Goal: Task Accomplishment & Management: Manage account settings

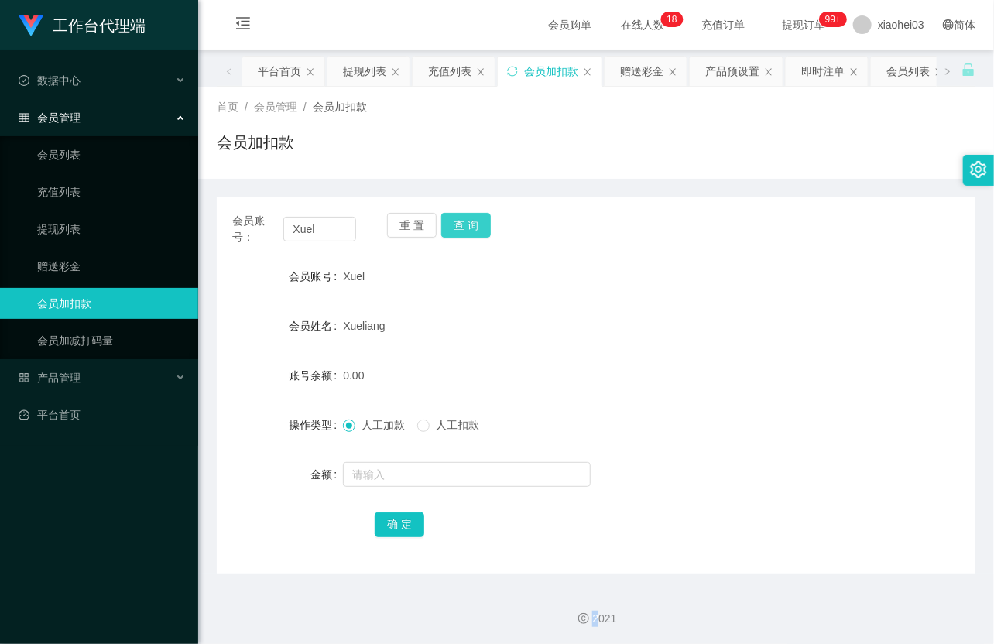
click at [462, 221] on div "重 置 查 询" at bounding box center [449, 229] width 124 height 33
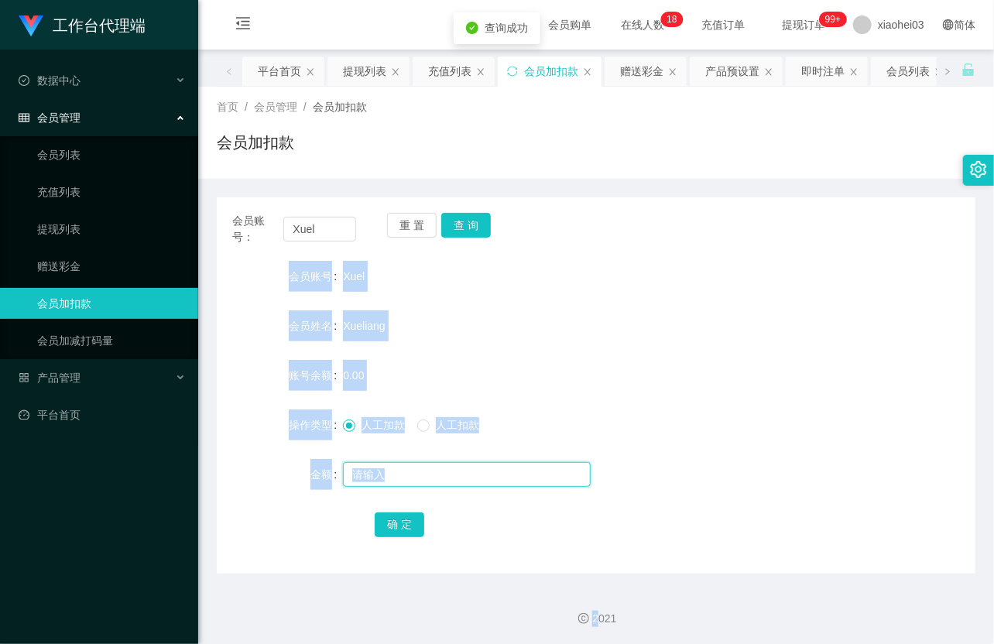
click at [443, 481] on input "text" at bounding box center [467, 474] width 248 height 25
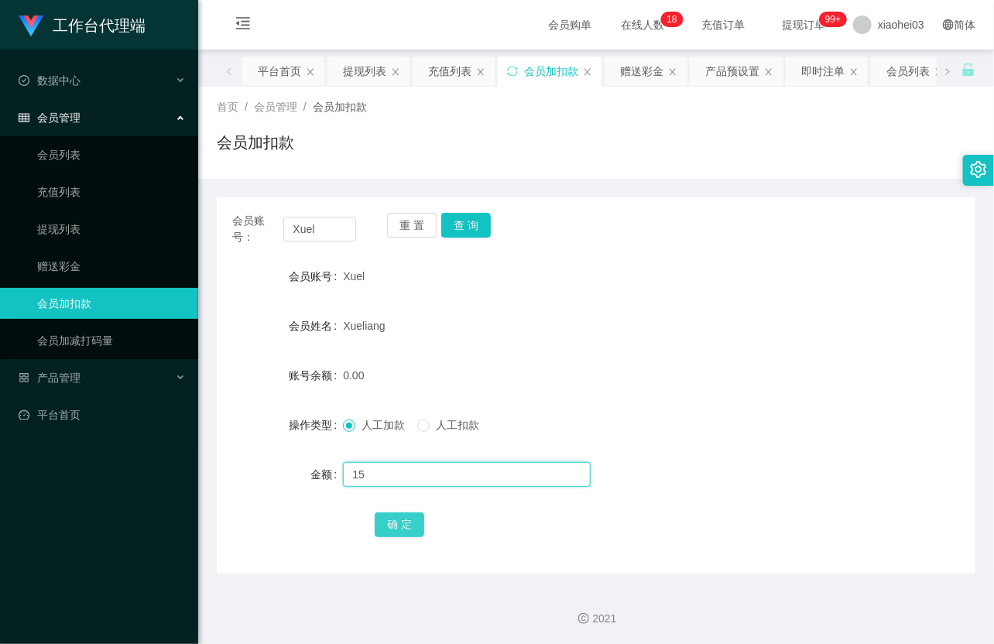
type input "15"
click at [399, 516] on button "确 定" at bounding box center [400, 525] width 50 height 25
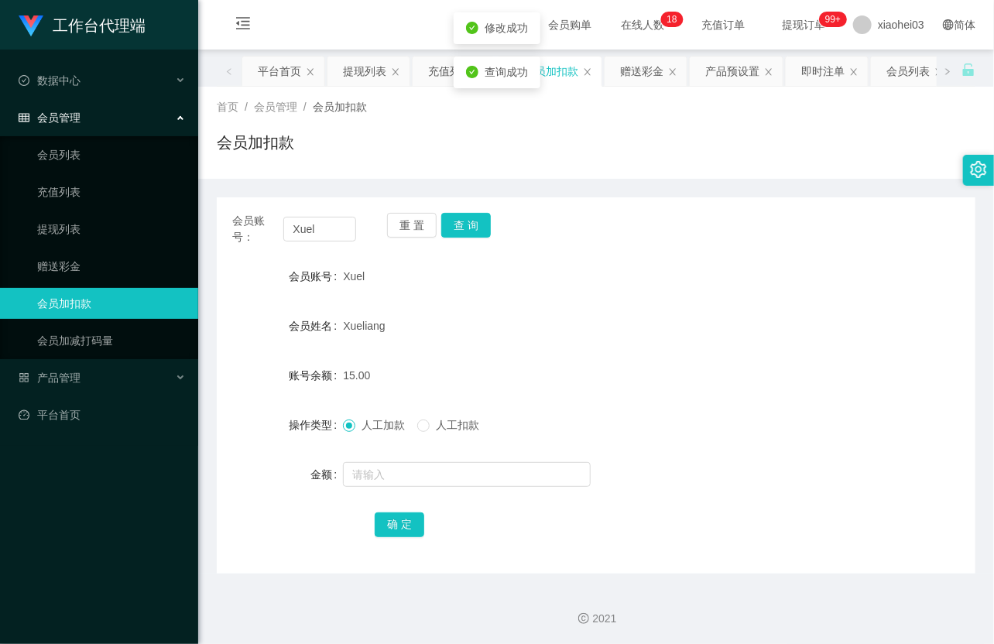
click at [597, 318] on div "Xueliang" at bounding box center [564, 326] width 443 height 31
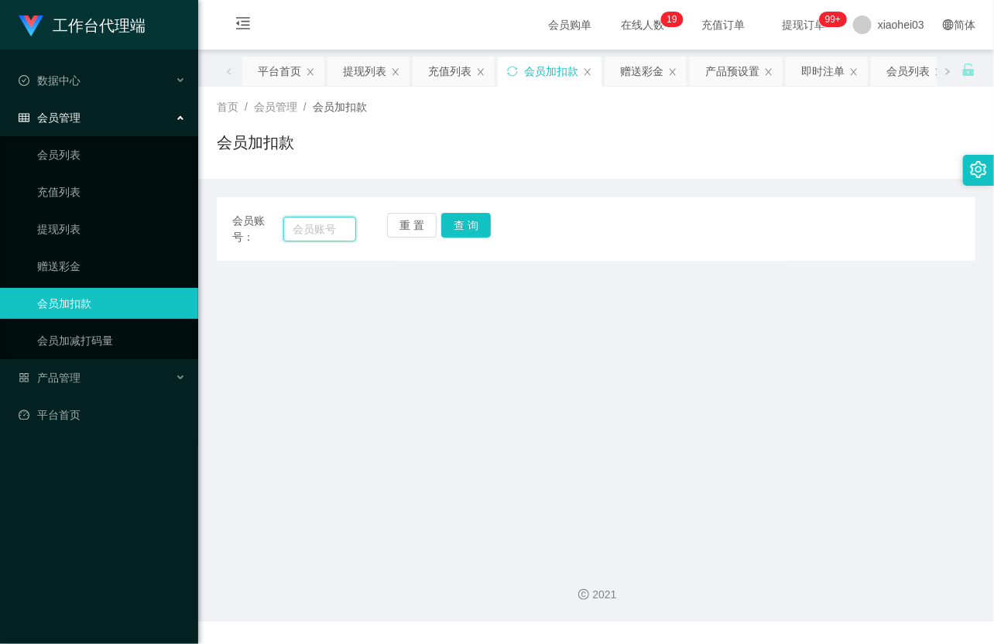
drag, startPoint x: 327, startPoint y: 225, endPoint x: 341, endPoint y: 225, distance: 14.7
click at [327, 225] on input "text" at bounding box center [319, 229] width 73 height 25
paste input "85292216"
type input "85292216"
click at [466, 228] on button "查 询" at bounding box center [466, 225] width 50 height 25
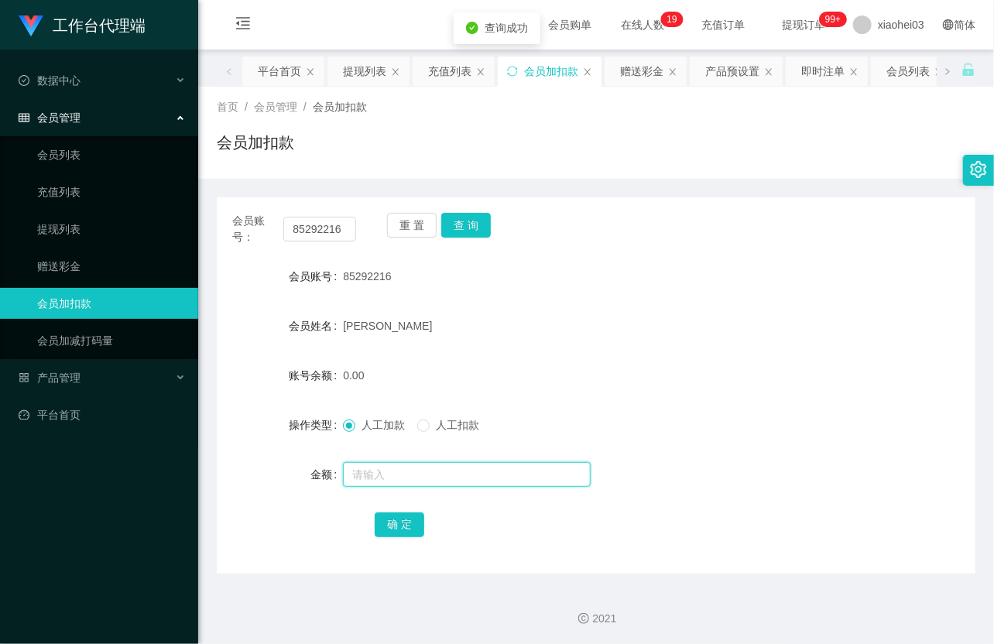
click at [379, 468] on input "text" at bounding box center [467, 474] width 248 height 25
type input "15"
click at [410, 529] on button "确 定" at bounding box center [400, 525] width 50 height 25
click at [635, 351] on form "会员账号 85292216 会员姓名 Shirlyn Lim 账号余额 15.00 操作类型 人工加款 人工扣款 金额 确 定" at bounding box center [596, 400] width 759 height 279
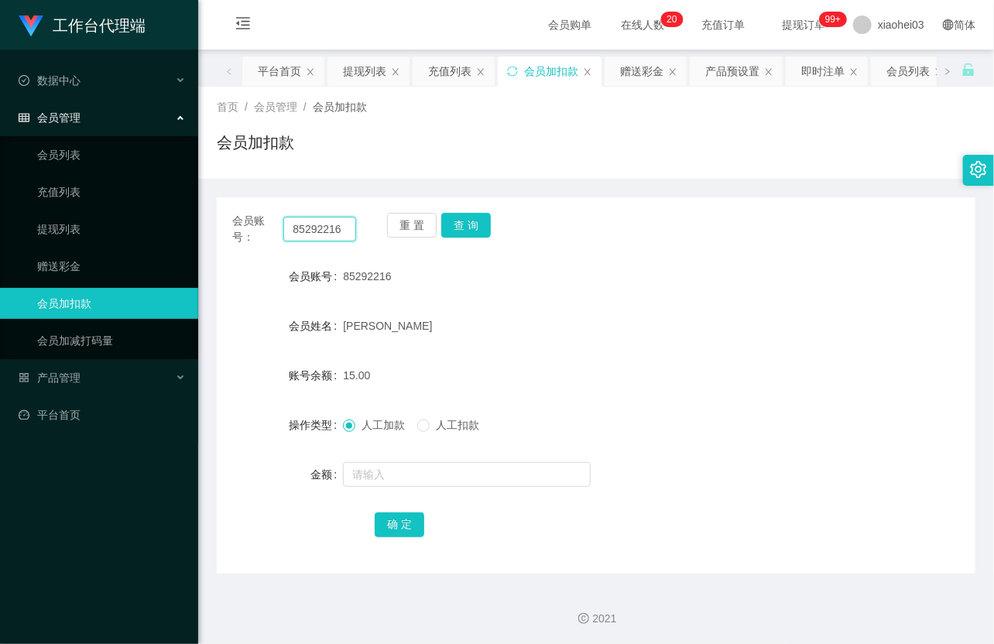
click at [316, 223] on input "85292216" at bounding box center [319, 229] width 73 height 25
paste input "liying82127254"
type input "liying82127254"
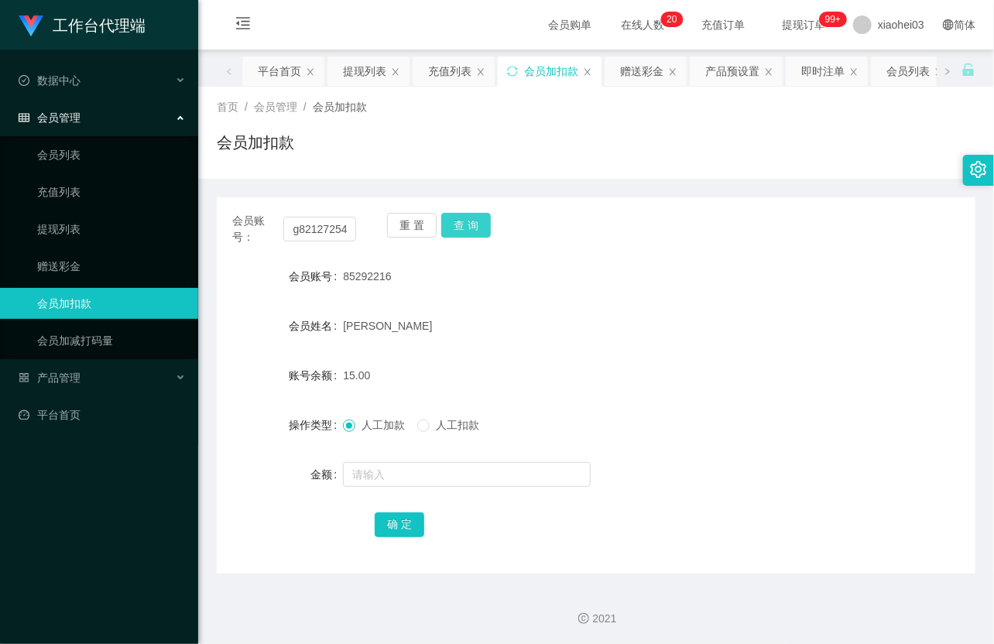
scroll to position [0, 0]
click at [462, 226] on button "查 询" at bounding box center [466, 225] width 50 height 25
click at [462, 226] on div "重 置 查 询" at bounding box center [449, 229] width 124 height 33
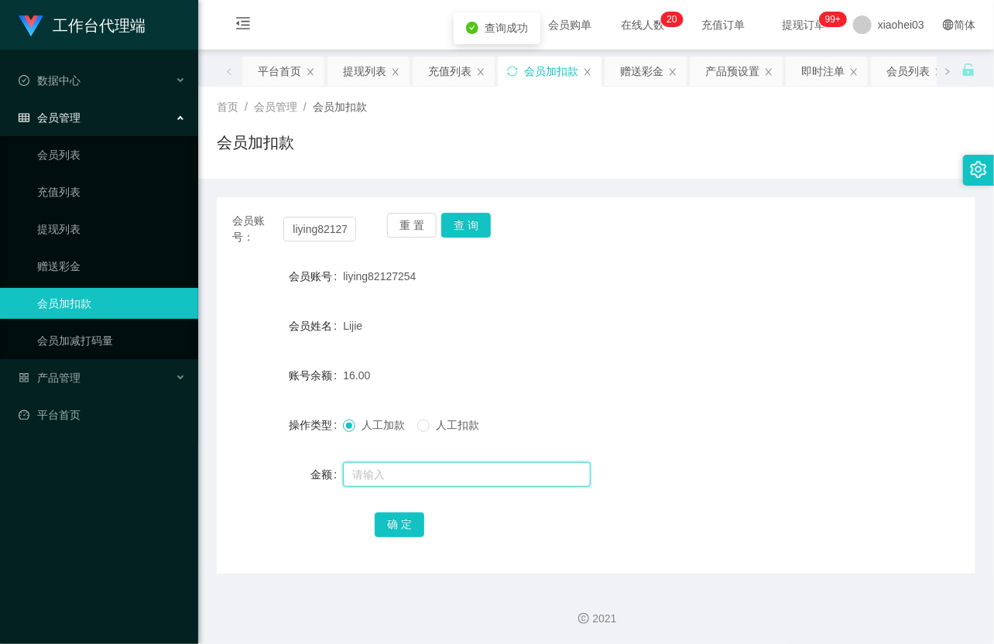
click at [388, 475] on input "text" at bounding box center [467, 474] width 248 height 25
type input "15"
click at [416, 522] on button "确 定" at bounding box center [400, 525] width 50 height 25
drag, startPoint x: 659, startPoint y: 314, endPoint x: 847, endPoint y: 67, distance: 309.9
click at [666, 311] on div "Lijie" at bounding box center [564, 326] width 443 height 31
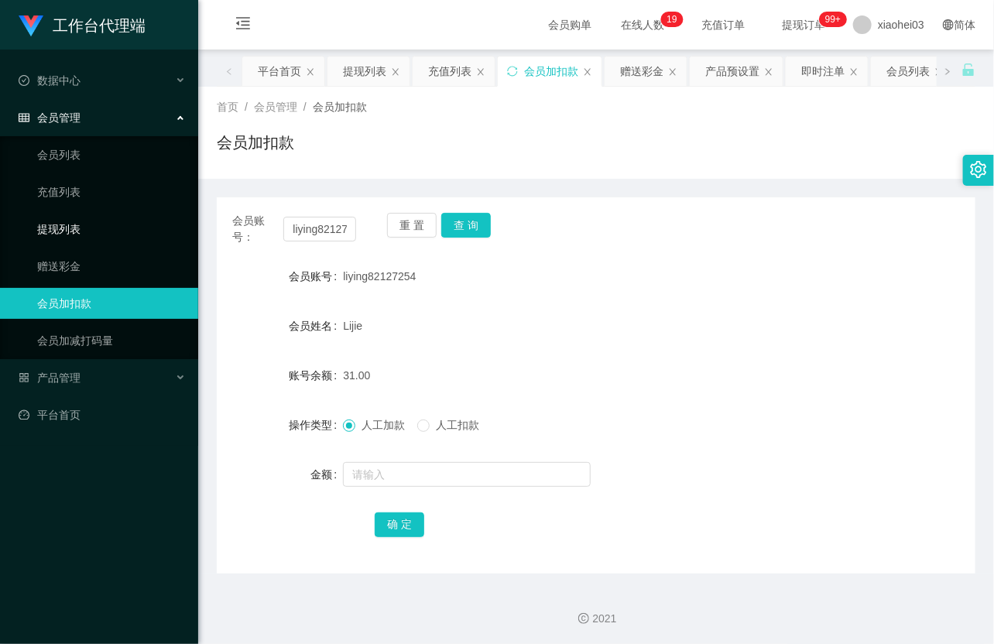
click at [64, 229] on link "提现列表" at bounding box center [111, 229] width 149 height 31
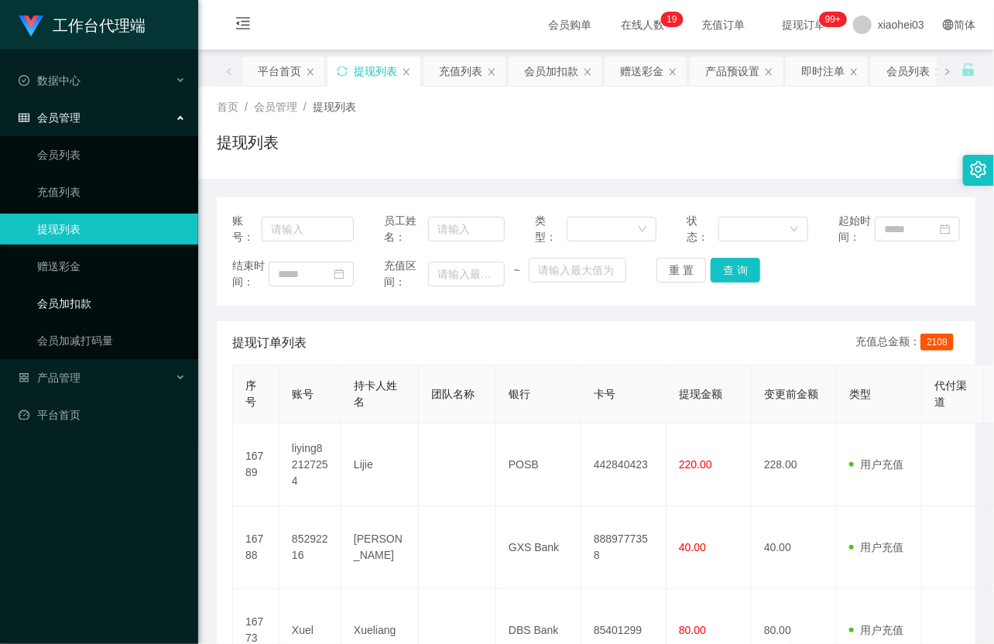
click at [78, 310] on link "会员加扣款" at bounding box center [111, 303] width 149 height 31
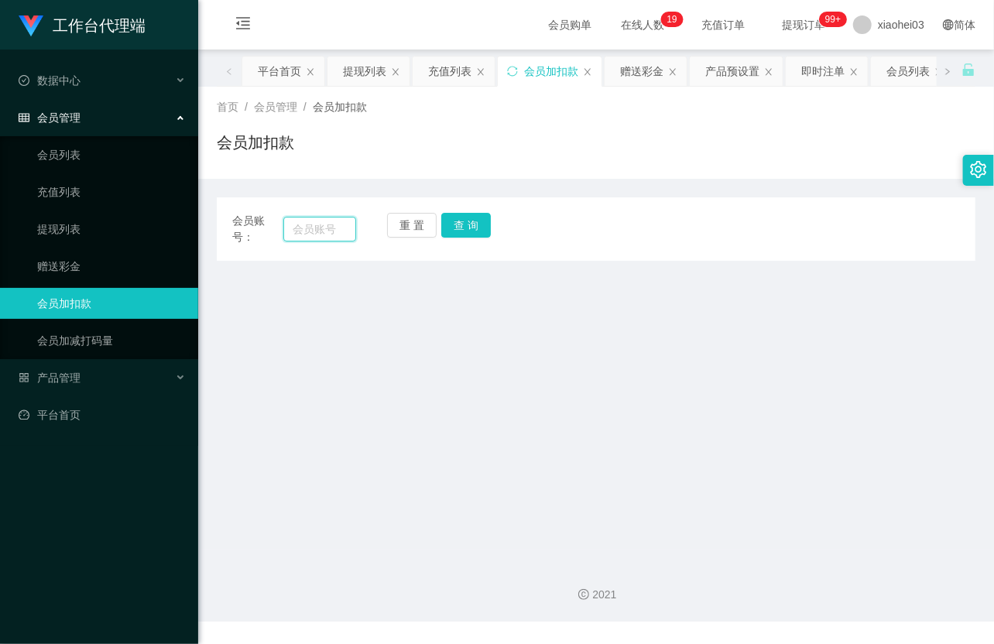
click at [305, 225] on input "text" at bounding box center [319, 229] width 73 height 25
paste input "Xuel"
type input "Xuel"
click at [479, 235] on button "查 询" at bounding box center [466, 225] width 50 height 25
click at [478, 238] on div "重 置 查 询" at bounding box center [449, 229] width 124 height 33
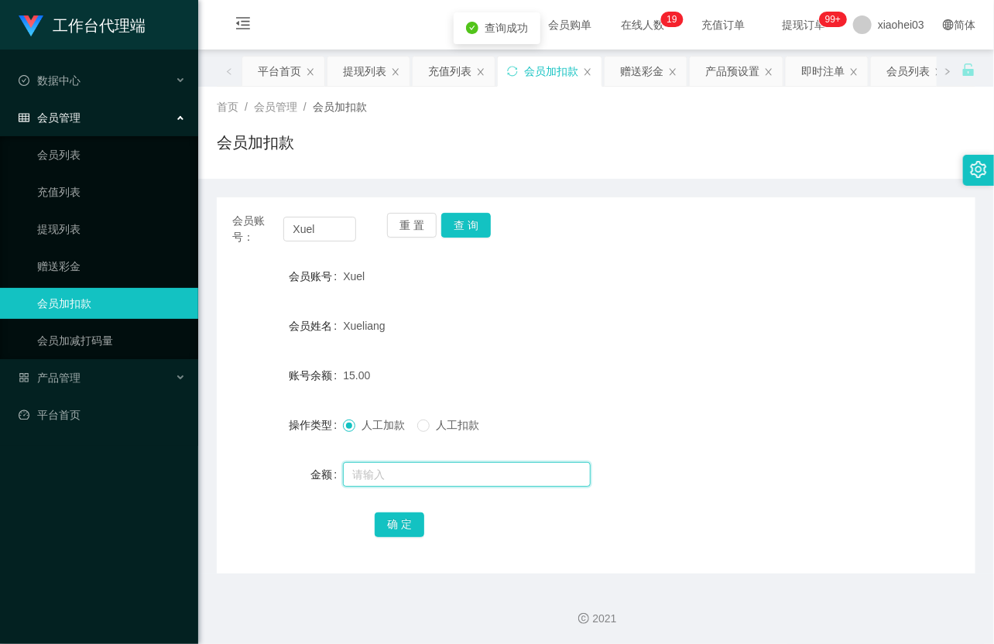
click at [424, 465] on input "text" at bounding box center [467, 474] width 248 height 25
type input "8"
click at [399, 525] on button "确 定" at bounding box center [400, 525] width 50 height 25
click at [609, 399] on form "会员账号 Xuel 会员姓名 Xueliang 账号余额 23.00 操作类型 人工加款 人工扣款 金额 确 定" at bounding box center [596, 400] width 759 height 279
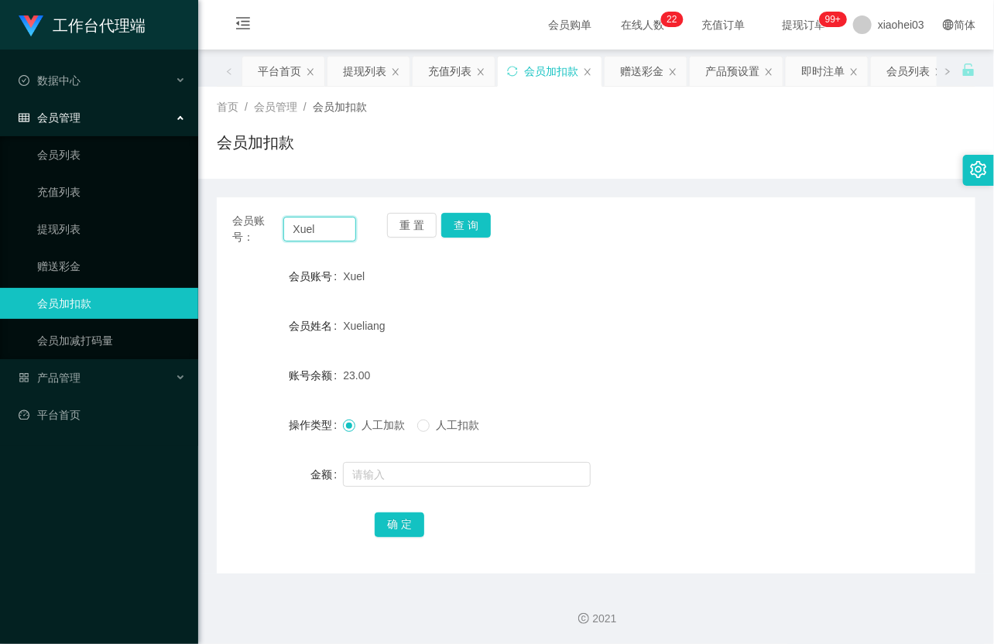
click at [329, 240] on input "Xuel" at bounding box center [319, 229] width 73 height 25
paste input "85292216"
type input "85292216"
click at [485, 231] on button "查 询" at bounding box center [466, 225] width 50 height 25
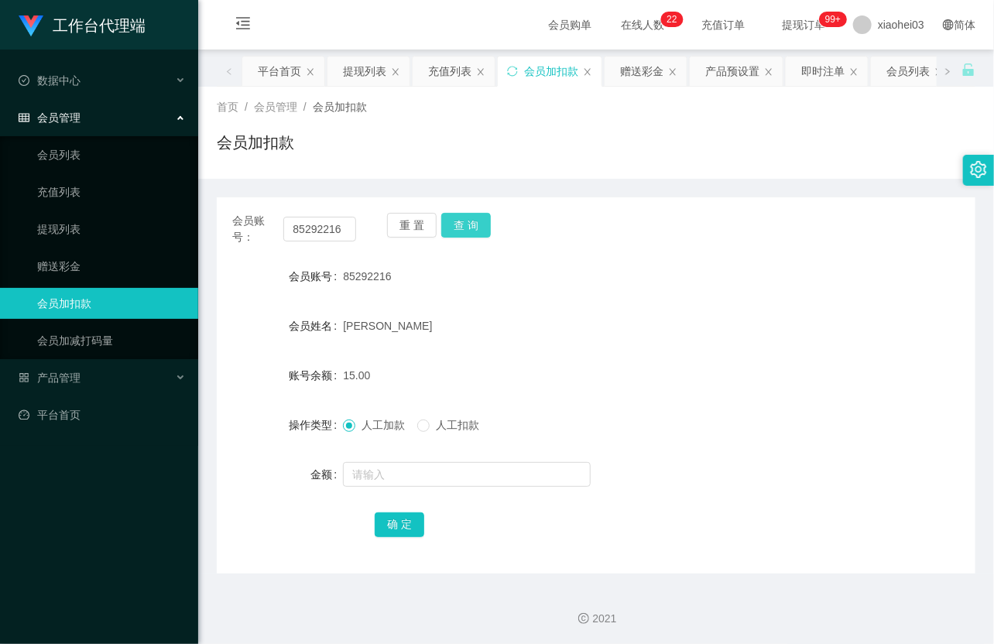
click at [482, 225] on button "查 询" at bounding box center [466, 225] width 50 height 25
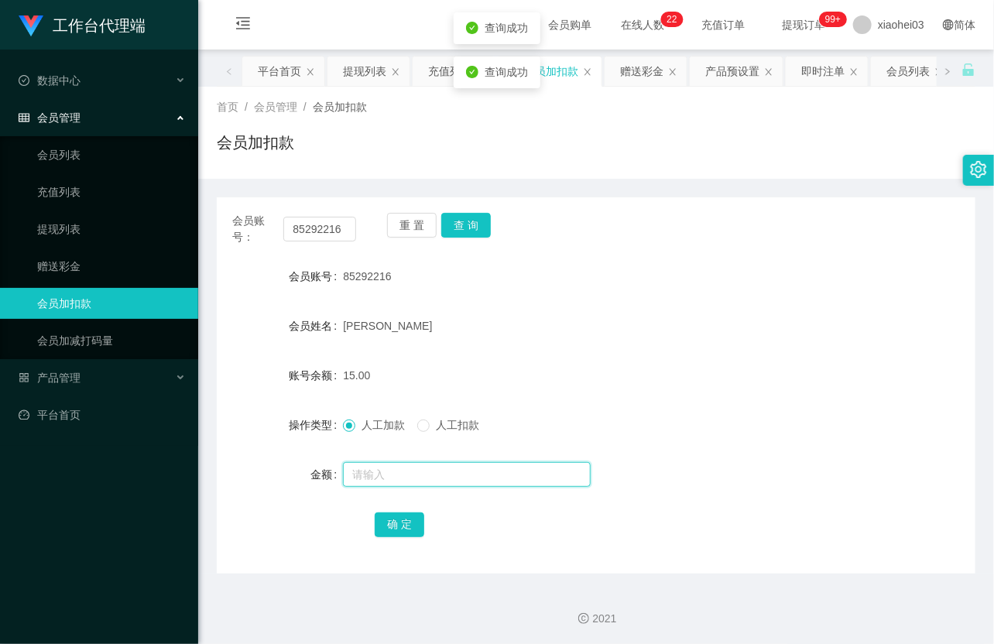
click at [470, 474] on input "text" at bounding box center [467, 474] width 248 height 25
type input "8"
click at [408, 516] on button "确 定" at bounding box center [400, 525] width 50 height 25
drag, startPoint x: 633, startPoint y: 354, endPoint x: 705, endPoint y: 234, distance: 140.0
click at [633, 354] on form "会员账号 85292216 会员姓名 Shirlyn Lim 账号余额 23.00 操作类型 人工加款 人工扣款 金额 确 定" at bounding box center [596, 400] width 759 height 279
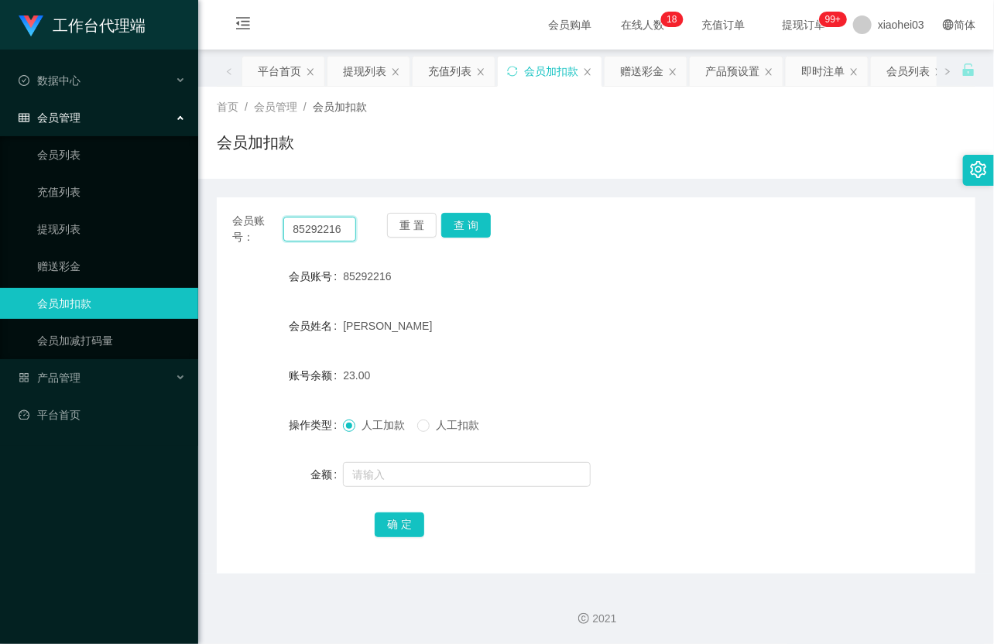
click at [347, 231] on input "85292216" at bounding box center [319, 229] width 73 height 25
paste input "liying82127254"
type input "liying82127254"
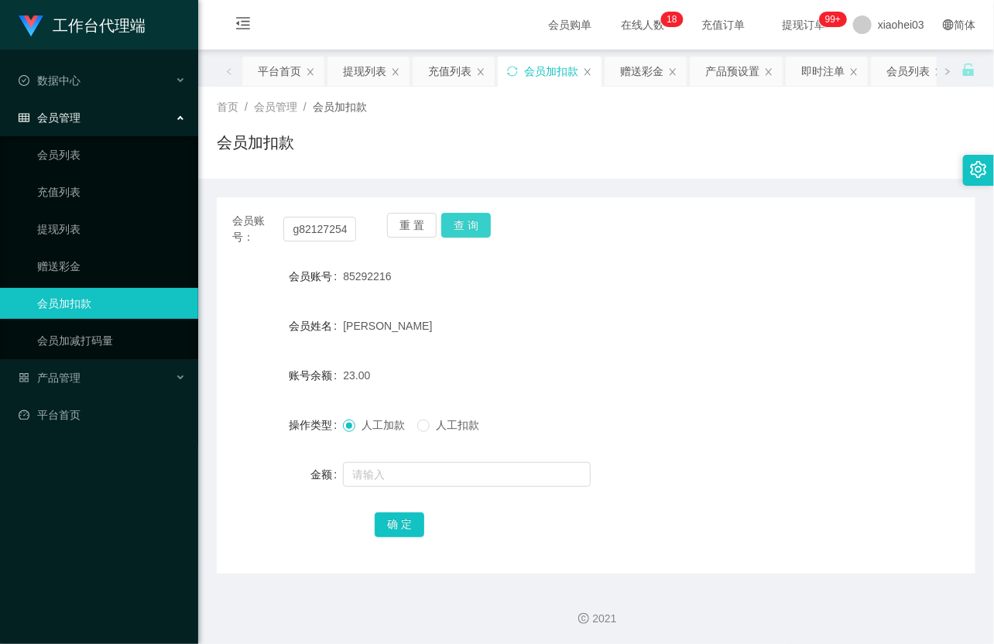
scroll to position [0, 0]
click at [484, 227] on button "查 询" at bounding box center [466, 225] width 50 height 25
click at [484, 227] on div "重 置 查 询" at bounding box center [449, 229] width 124 height 33
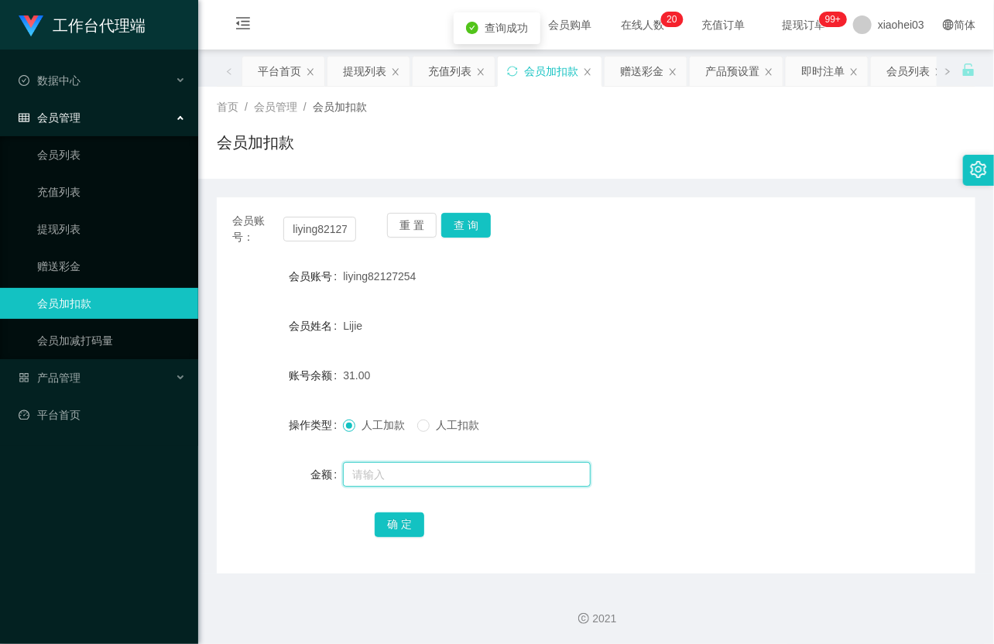
click at [427, 477] on input "text" at bounding box center [467, 474] width 248 height 25
type input "8"
click at [396, 521] on button "确 定" at bounding box center [400, 525] width 50 height 25
click at [564, 324] on div "Lijie" at bounding box center [564, 326] width 443 height 31
drag, startPoint x: 70, startPoint y: 218, endPoint x: 71, endPoint y: 180, distance: 38.0
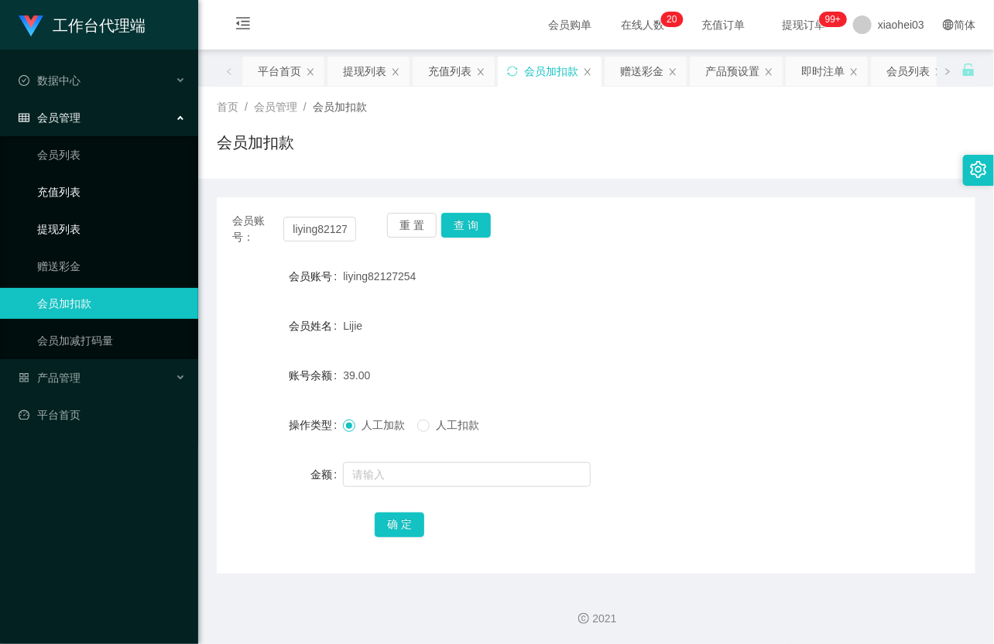
click at [70, 218] on link "提现列表" at bounding box center [111, 229] width 149 height 31
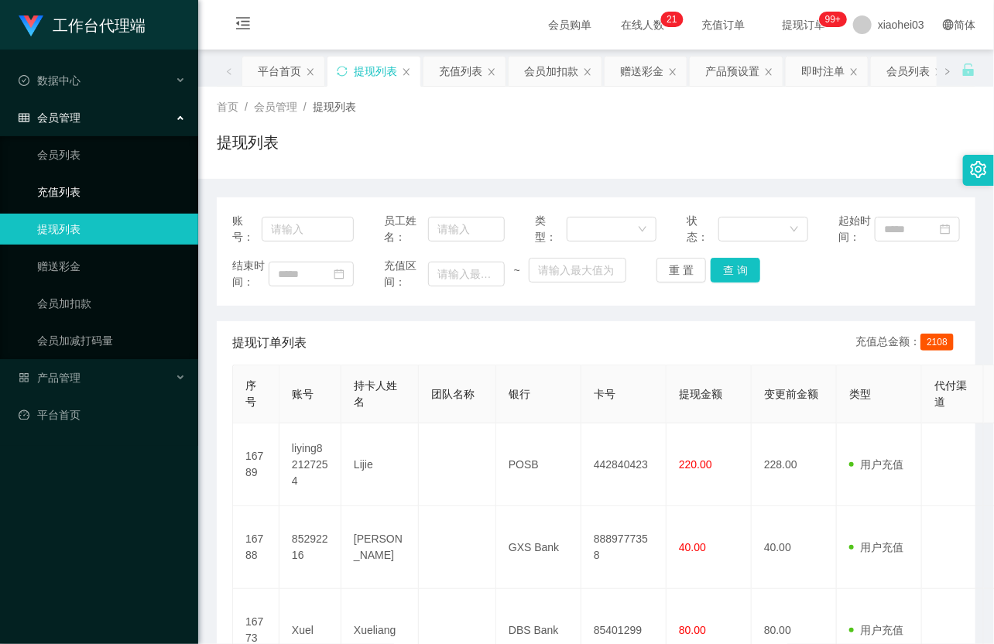
click at [74, 183] on link "充值列表" at bounding box center [111, 192] width 149 height 31
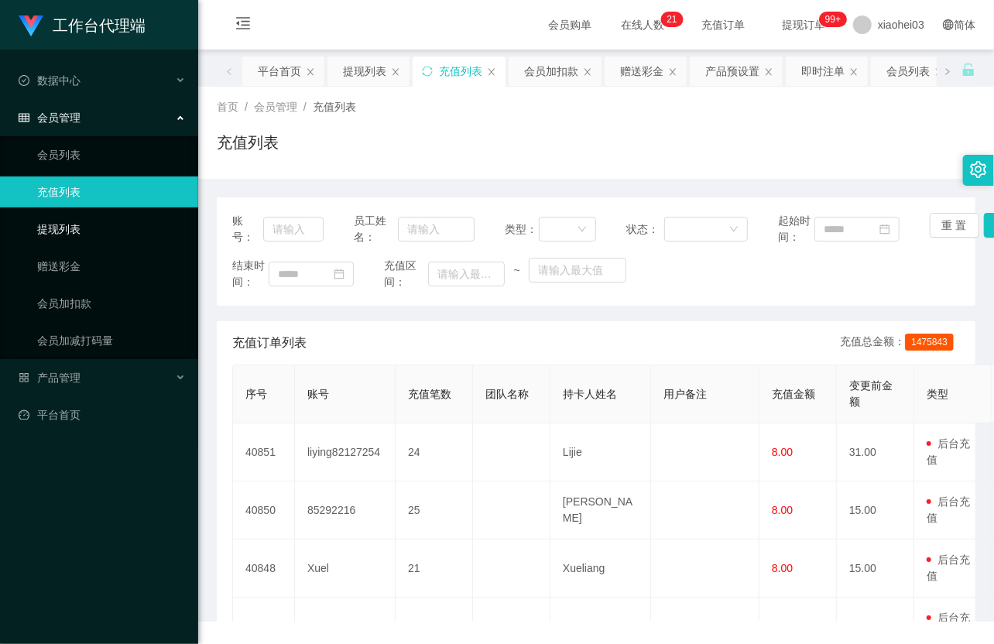
click at [68, 214] on link "提现列表" at bounding box center [111, 229] width 149 height 31
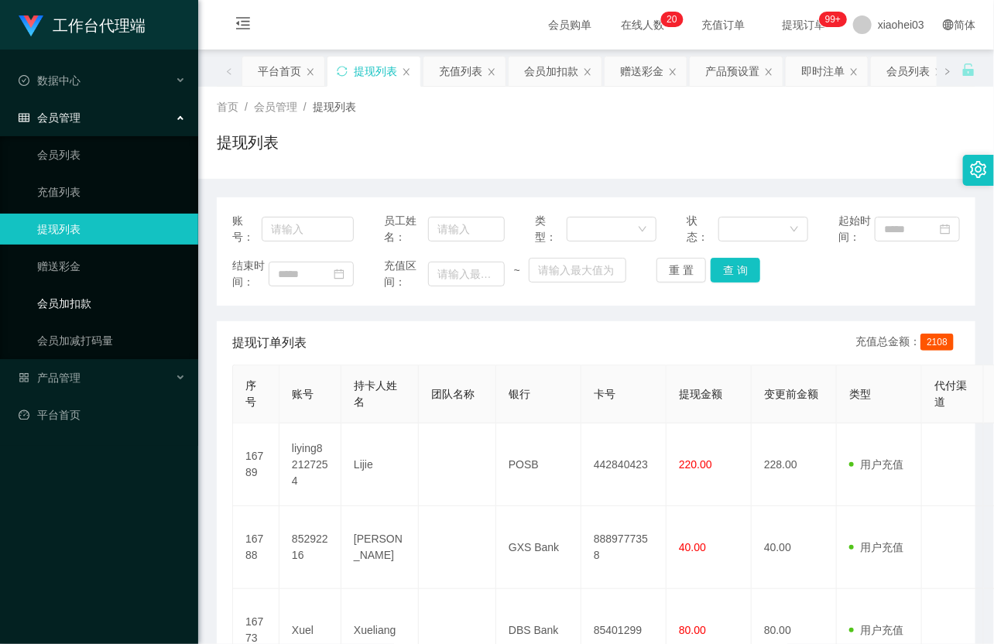
click at [93, 304] on link "会员加扣款" at bounding box center [111, 303] width 149 height 31
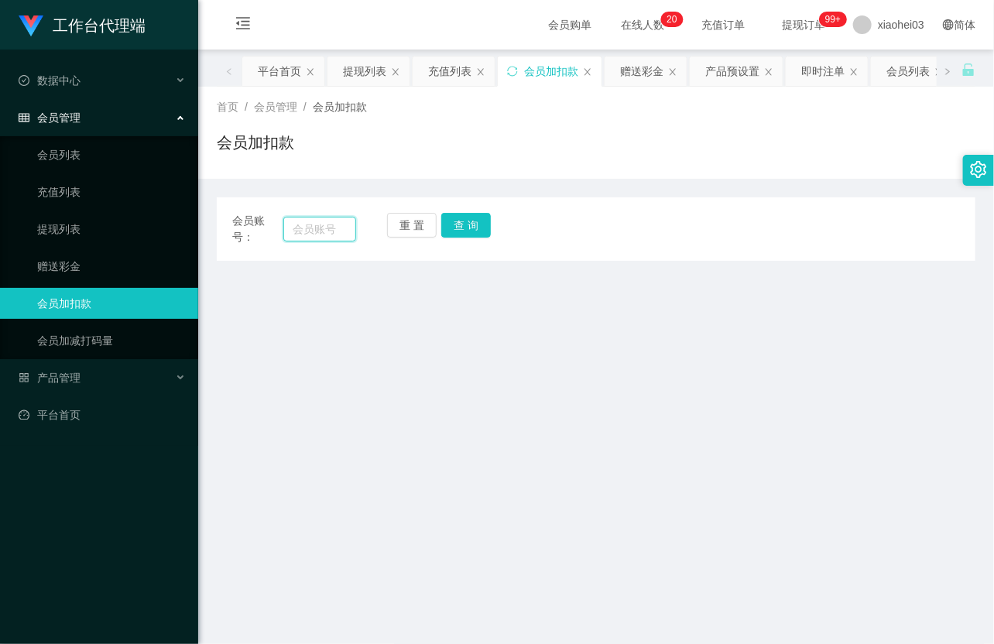
click at [305, 233] on input "text" at bounding box center [319, 229] width 73 height 25
paste input "Xuel"
type input "Xuel"
click at [468, 222] on button "查 询" at bounding box center [466, 225] width 50 height 25
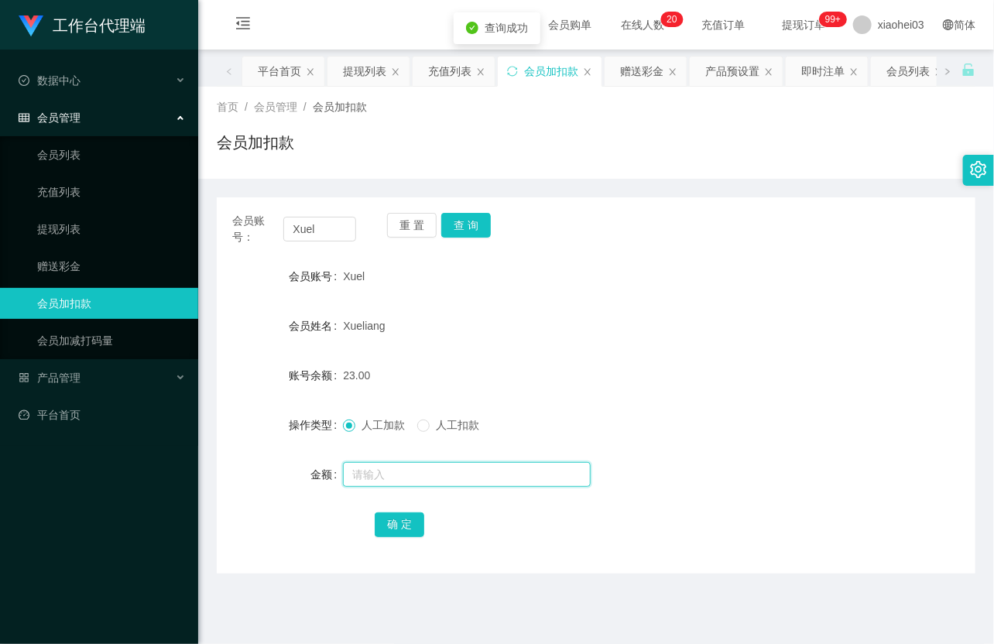
click at [396, 470] on input "text" at bounding box center [467, 474] width 248 height 25
type input "8"
click at [397, 530] on button "确 定" at bounding box center [400, 525] width 50 height 25
click at [658, 357] on form "会员账号 Xuel 会员姓名 Xueliang 账号余额 31.00 操作类型 人工加款 人工扣款 金额 确 定" at bounding box center [596, 400] width 759 height 279
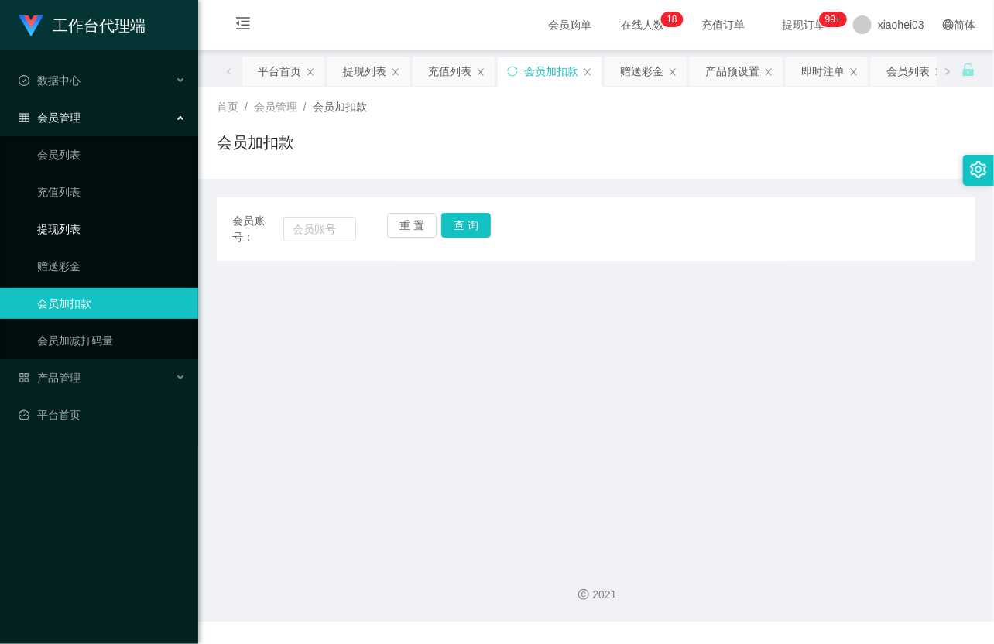
click at [88, 222] on link "提现列表" at bounding box center [111, 229] width 149 height 31
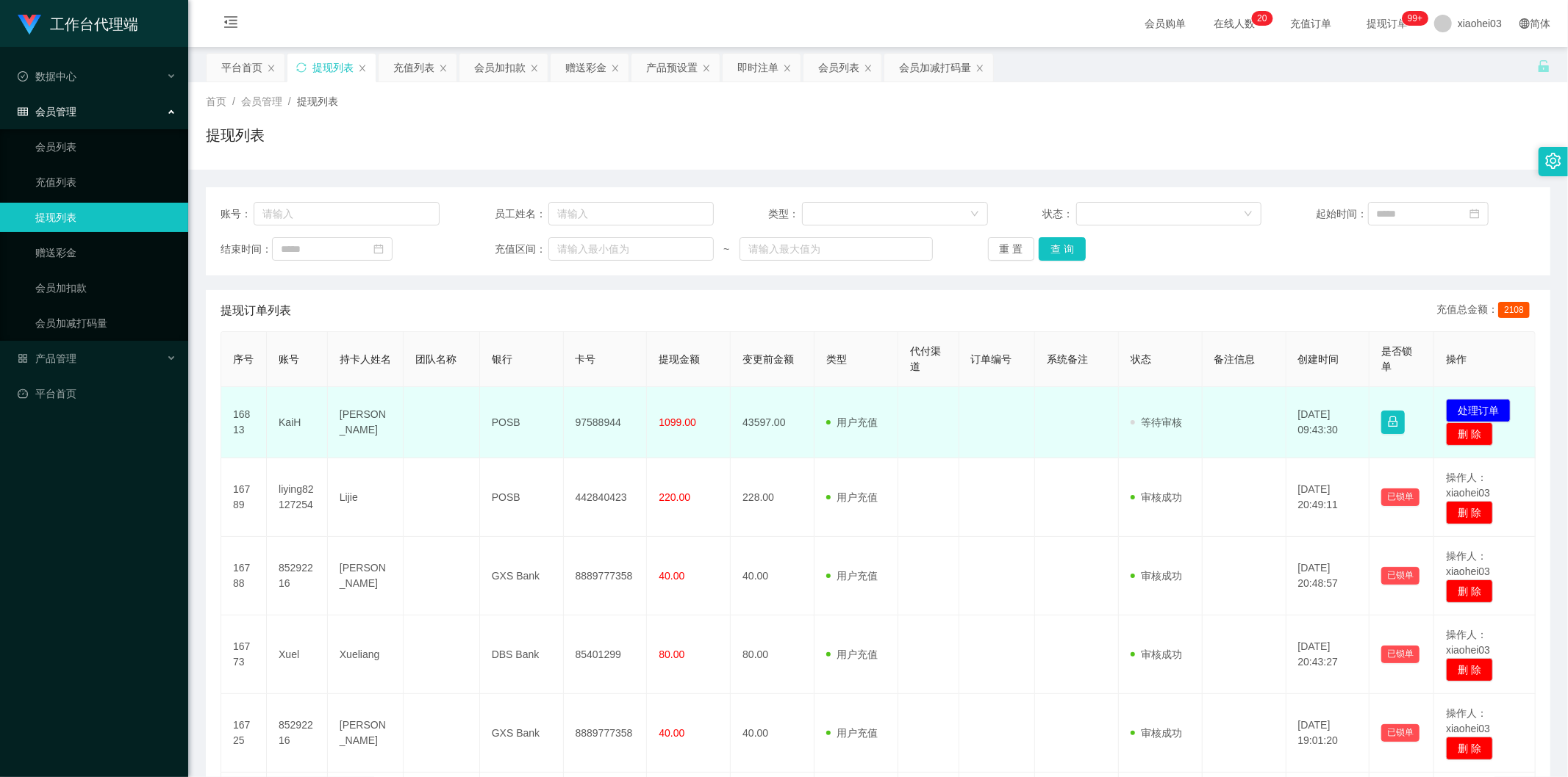
click at [285, 424] on td "KaiH" at bounding box center [297, 422] width 61 height 71
copy td "KaiH"
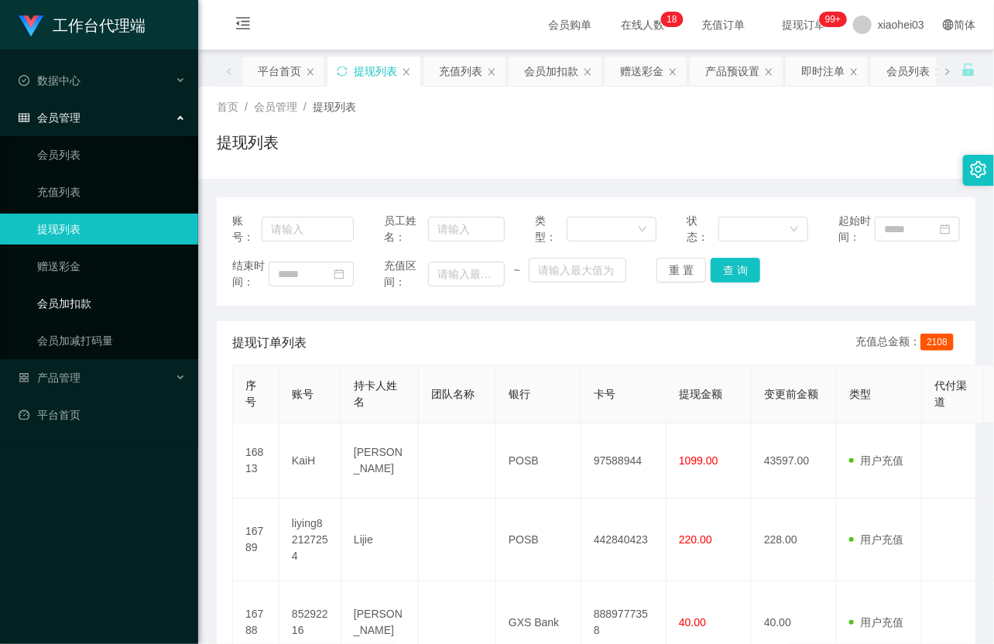
click at [94, 304] on link "会员加扣款" at bounding box center [111, 303] width 149 height 31
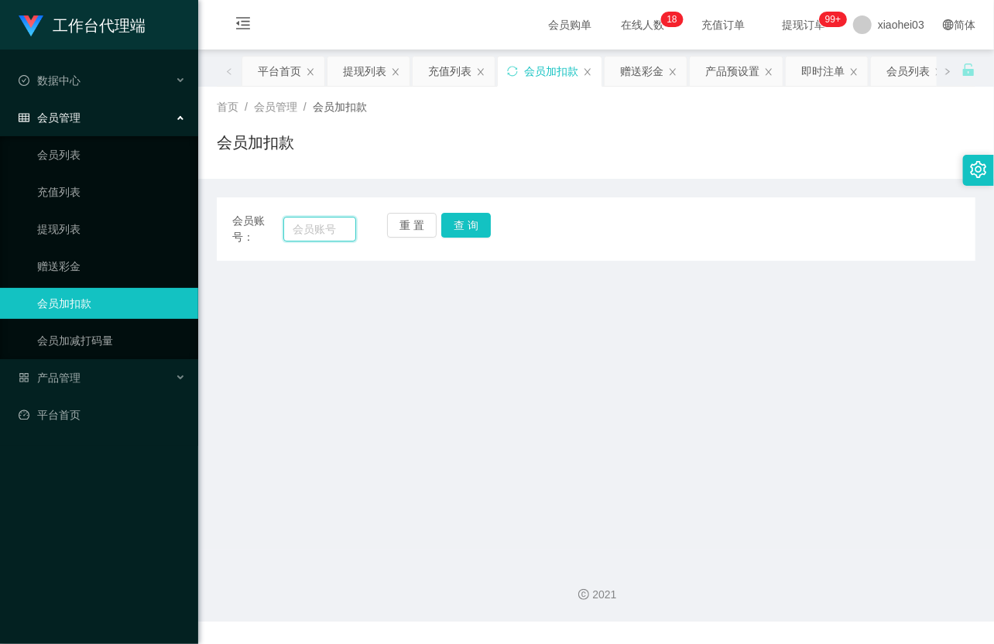
click at [316, 230] on input "text" at bounding box center [319, 229] width 73 height 25
paste input "85292216"
type input "85292216"
click at [462, 221] on button "查 询" at bounding box center [466, 225] width 50 height 25
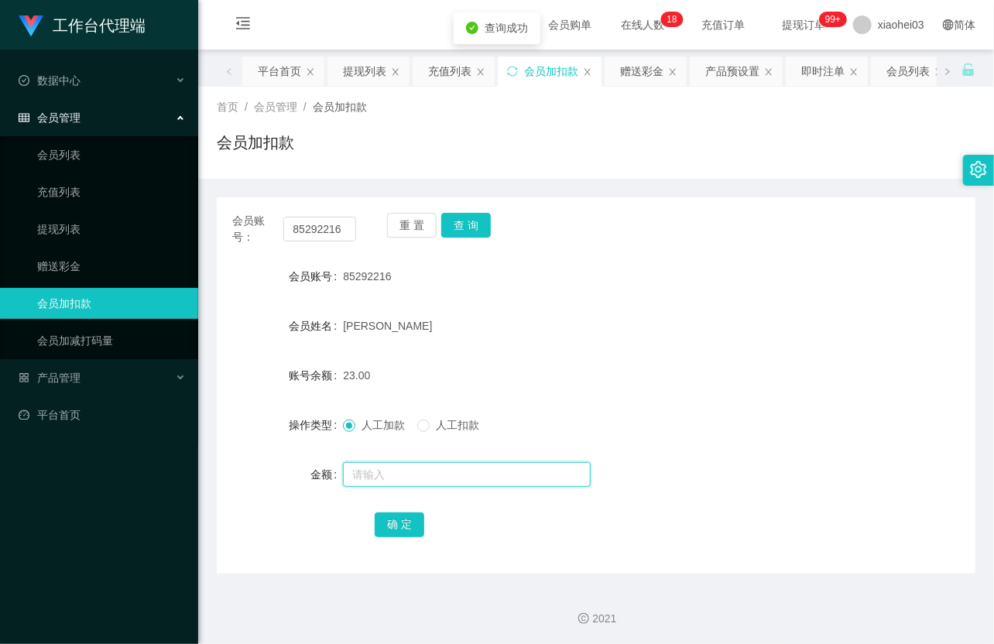
click at [387, 473] on input "text" at bounding box center [467, 474] width 248 height 25
type input "8"
click at [398, 535] on button "确 定" at bounding box center [400, 525] width 50 height 25
drag, startPoint x: 671, startPoint y: 314, endPoint x: 853, endPoint y: 87, distance: 291.5
click at [672, 314] on div "[PERSON_NAME]" at bounding box center [564, 326] width 443 height 31
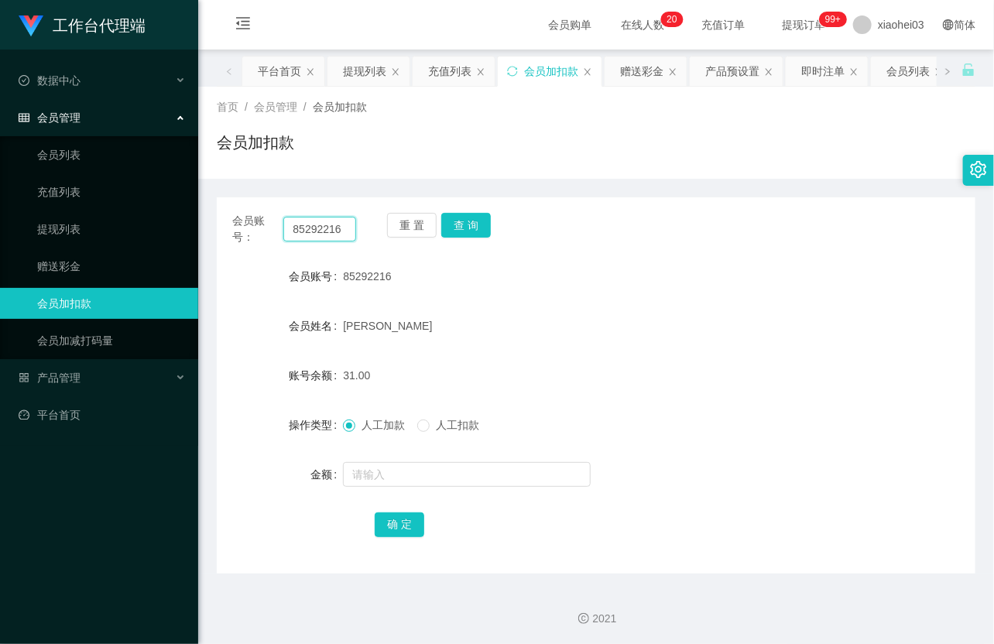
click at [311, 235] on input "85292216" at bounding box center [319, 229] width 73 height 25
paste input "liying82127254"
type input "liying82127254"
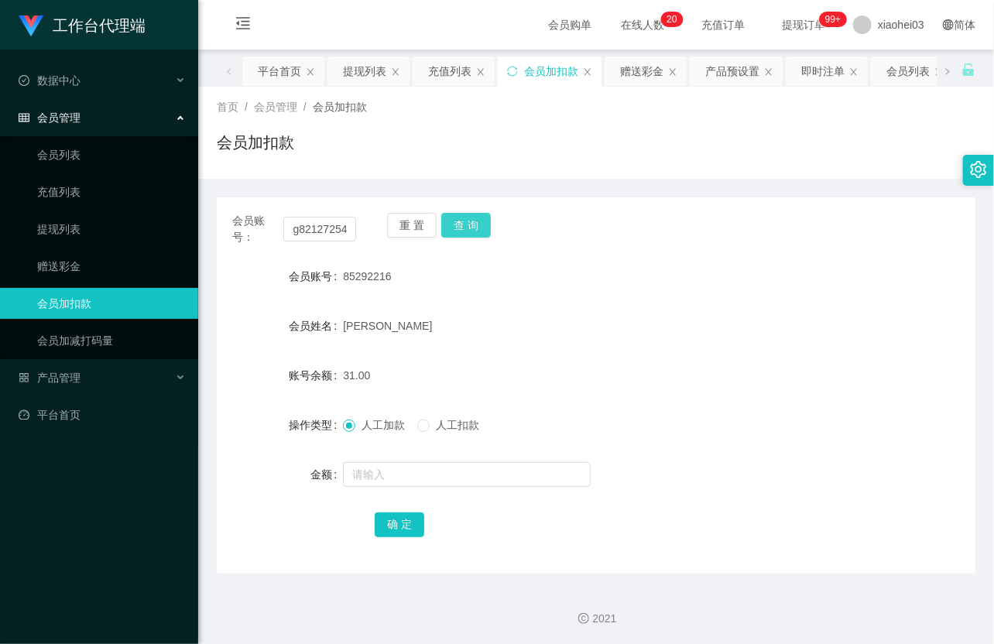
click at [469, 229] on button "查 询" at bounding box center [466, 225] width 50 height 25
click at [469, 229] on button "查 询" at bounding box center [474, 225] width 67 height 25
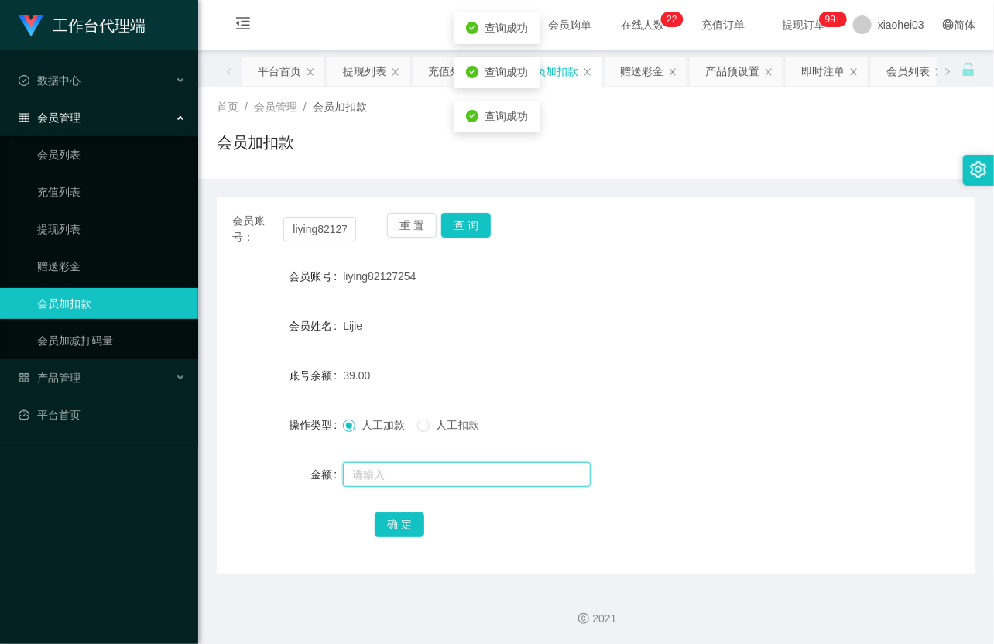
click at [390, 479] on input "text" at bounding box center [467, 474] width 248 height 25
type input "8"
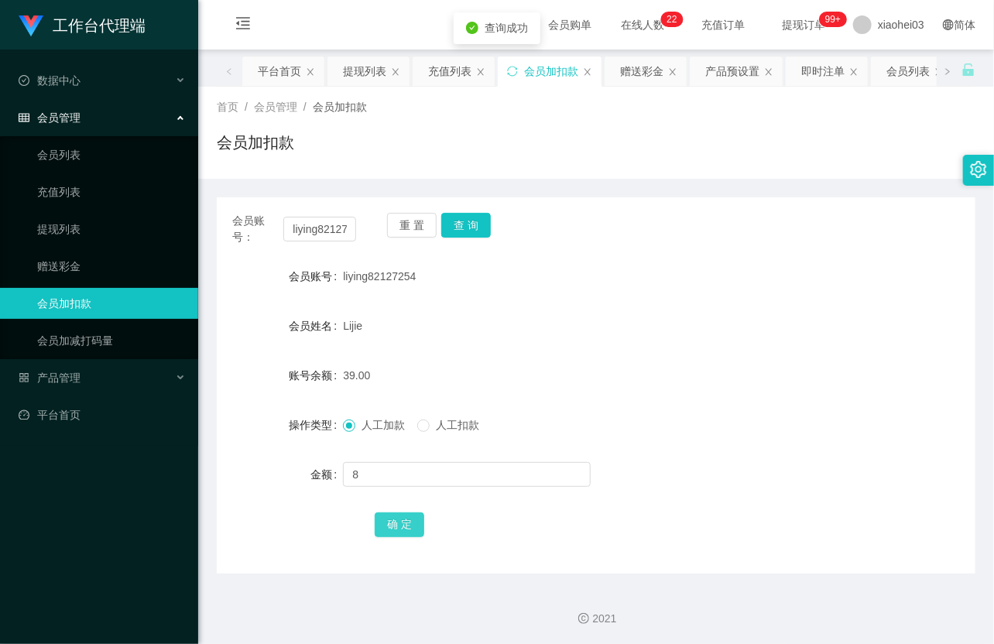
click at [391, 514] on button "确 定" at bounding box center [400, 525] width 50 height 25
click at [656, 314] on div "Lijie" at bounding box center [564, 326] width 443 height 31
drag, startPoint x: 63, startPoint y: 221, endPoint x: 81, endPoint y: 196, distance: 30.5
click at [63, 221] on link "提现列表" at bounding box center [111, 229] width 149 height 31
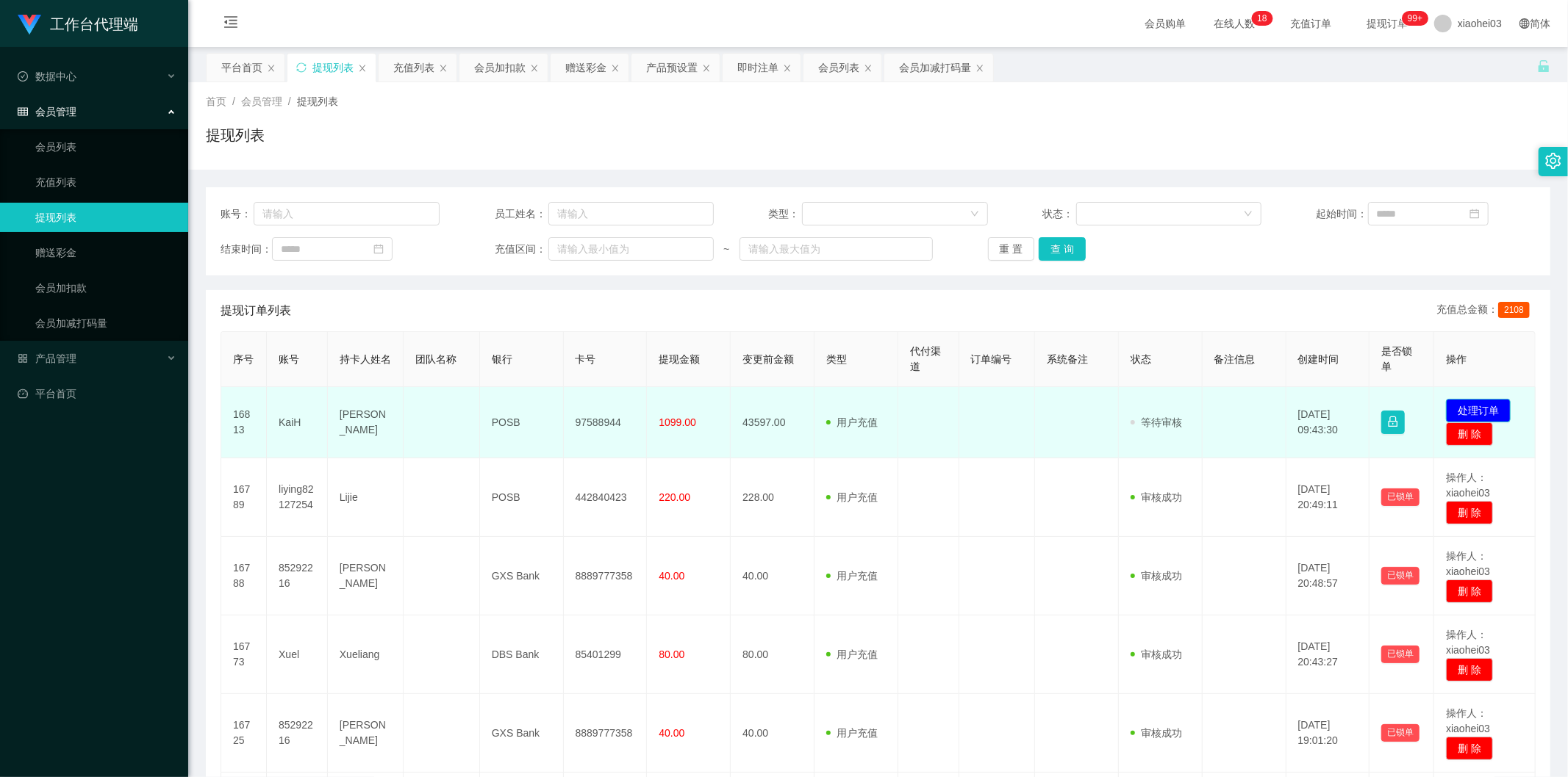
click at [943, 402] on button "处理订单" at bounding box center [1478, 410] width 65 height 24
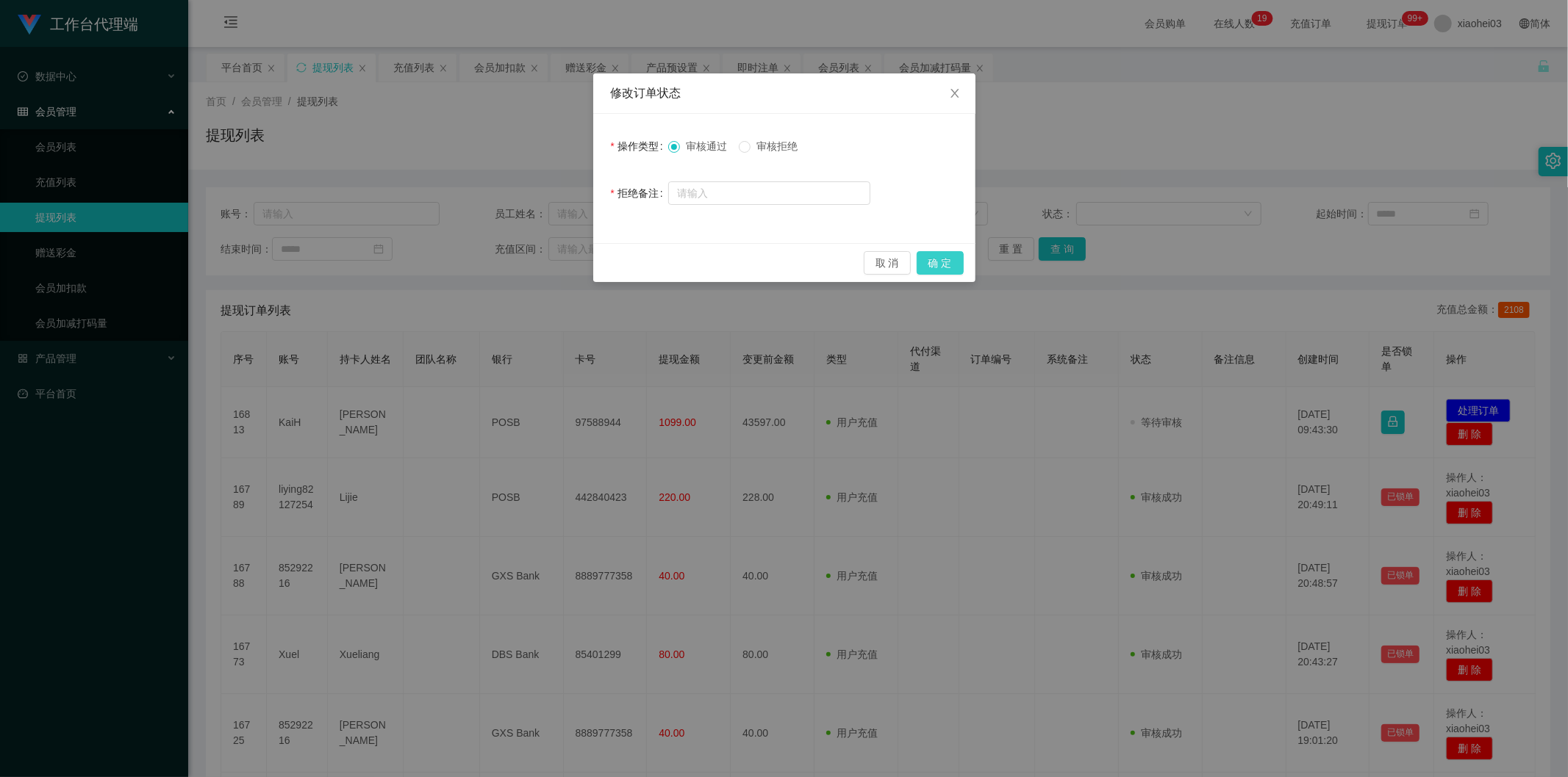
click at [937, 262] on button "确 定" at bounding box center [941, 263] width 47 height 24
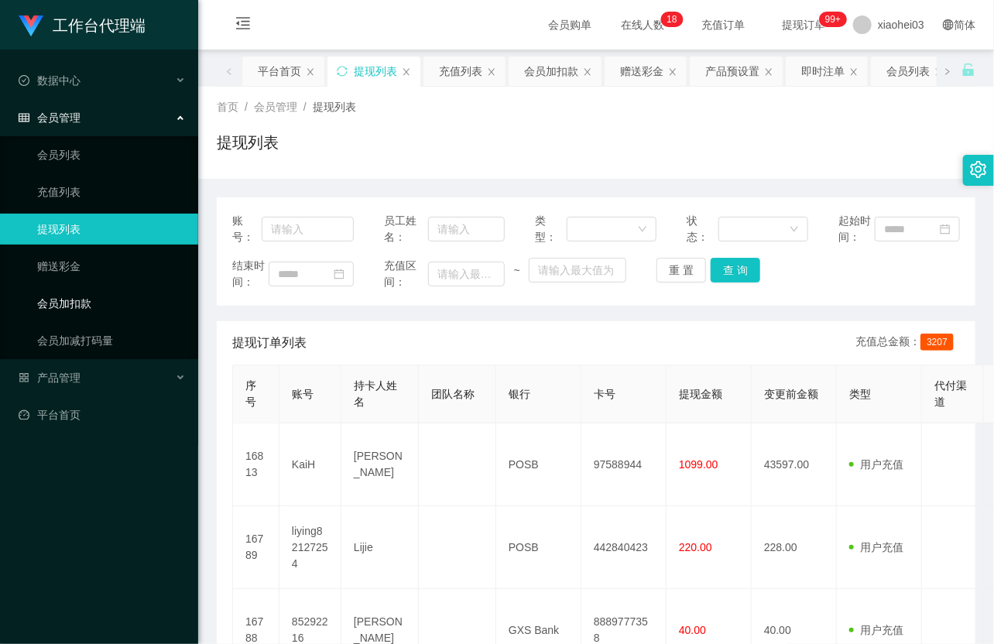
click at [88, 302] on link "会员加扣款" at bounding box center [111, 303] width 149 height 31
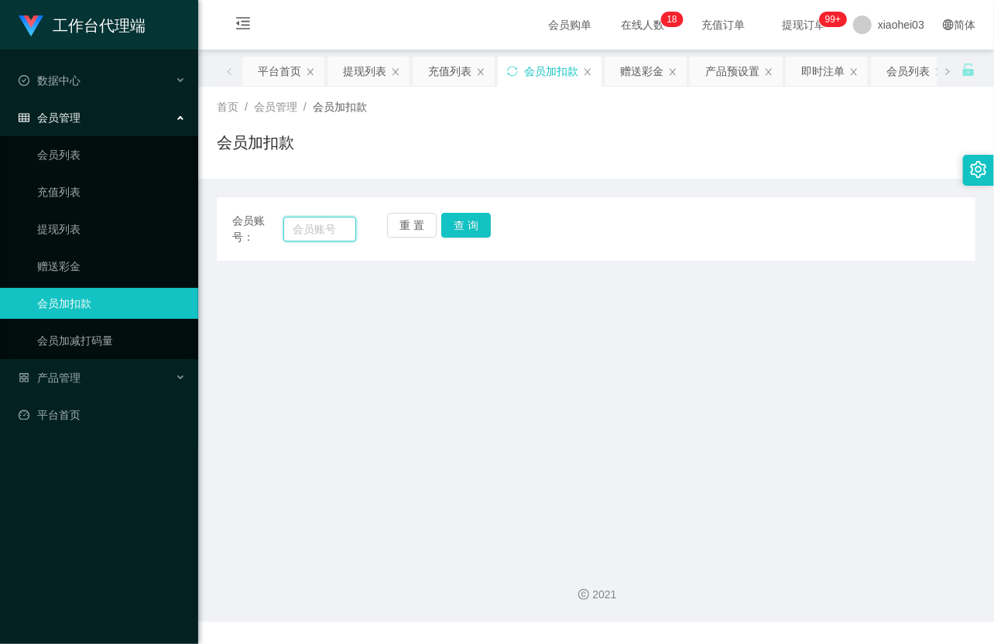
click at [289, 222] on input "text" at bounding box center [319, 229] width 73 height 25
paste input "Xuel"
type input "Xuel"
click at [451, 225] on button "查 询" at bounding box center [466, 225] width 50 height 25
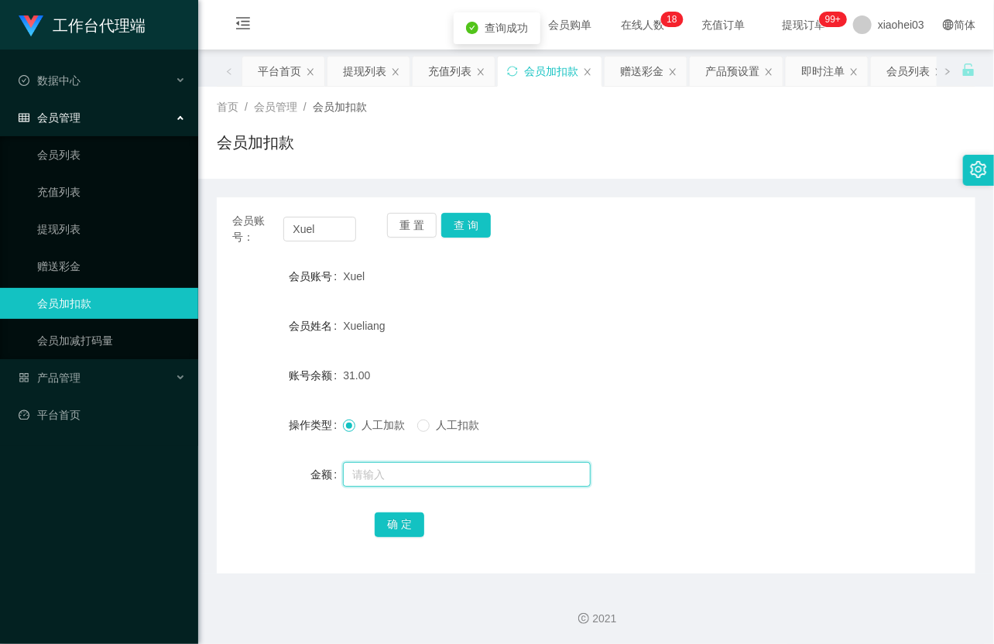
click at [414, 466] on input "text" at bounding box center [467, 474] width 248 height 25
type input "8"
click at [403, 516] on button "确 定" at bounding box center [400, 525] width 50 height 25
drag, startPoint x: 646, startPoint y: 344, endPoint x: 705, endPoint y: 277, distance: 88.9
click at [648, 341] on form "会员账号 Xuel 会员姓名 Xueliang 账号余额 39.00 操作类型 人工加款 人工扣款 金额 确 定" at bounding box center [596, 400] width 759 height 279
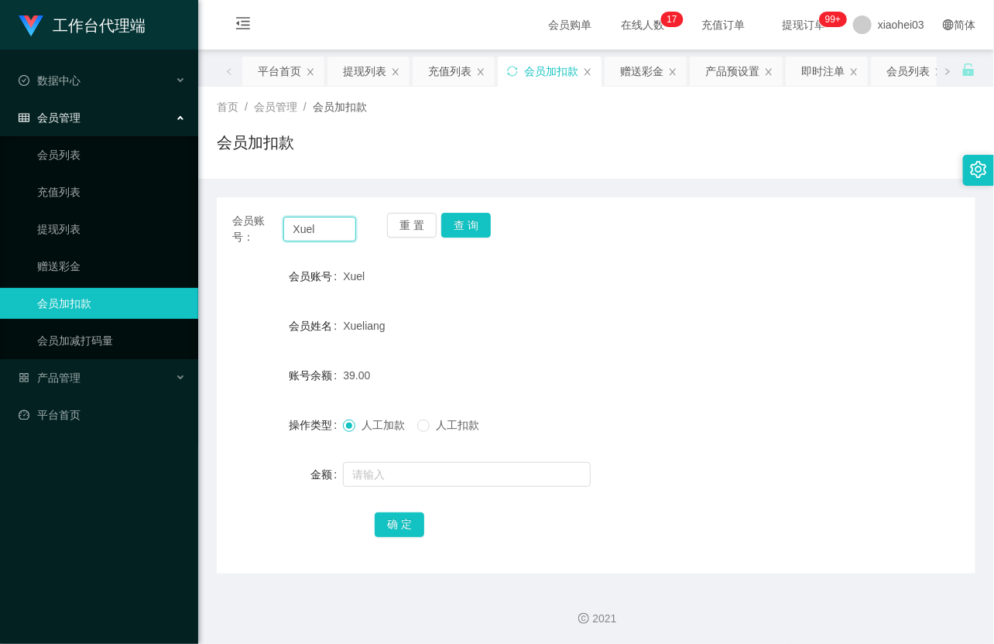
click at [313, 220] on input "Xuel" at bounding box center [319, 229] width 73 height 25
click at [470, 227] on button "查 询" at bounding box center [466, 225] width 50 height 25
click at [470, 227] on div "重 置 查 询" at bounding box center [449, 229] width 124 height 33
drag, startPoint x: 470, startPoint y: 227, endPoint x: 459, endPoint y: 377, distance: 150.6
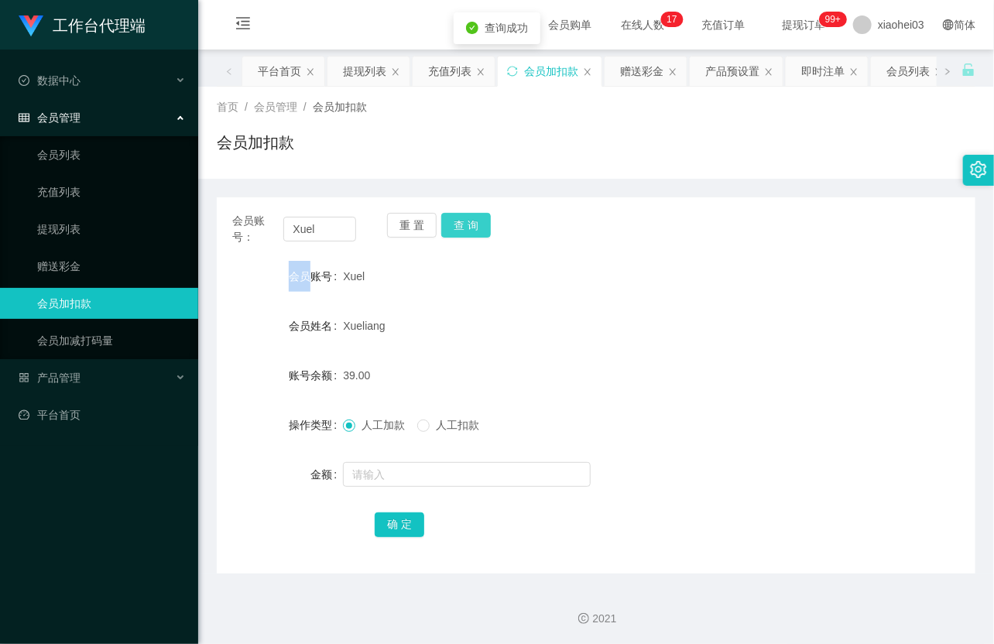
click at [470, 228] on button "查 询" at bounding box center [466, 225] width 50 height 25
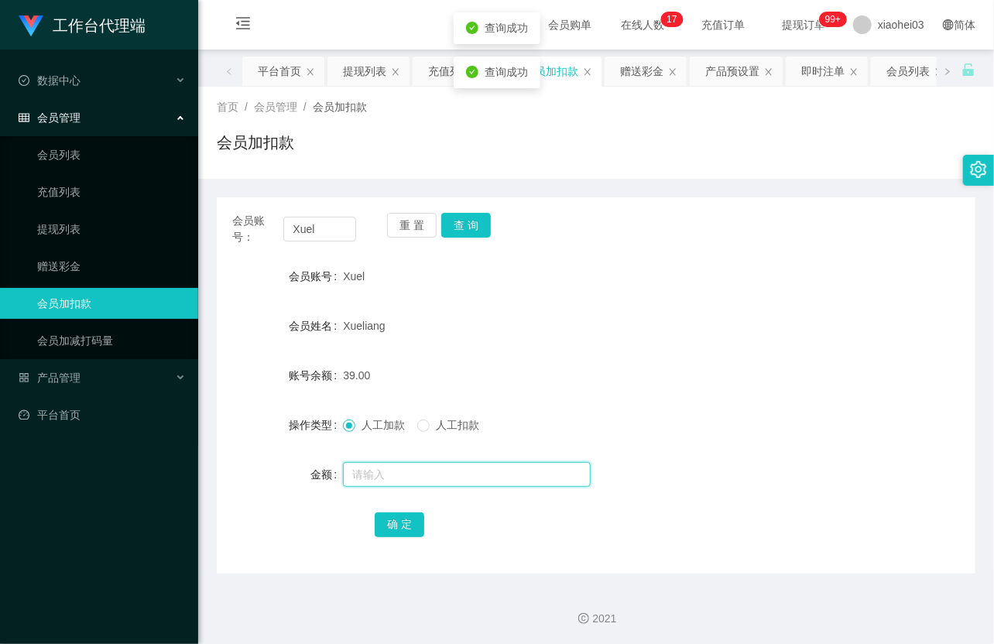
click at [438, 470] on input "text" at bounding box center [467, 474] width 248 height 25
type input "8"
click at [399, 520] on button "确 定" at bounding box center [400, 525] width 50 height 25
click at [587, 339] on div "Xueliang" at bounding box center [564, 326] width 443 height 31
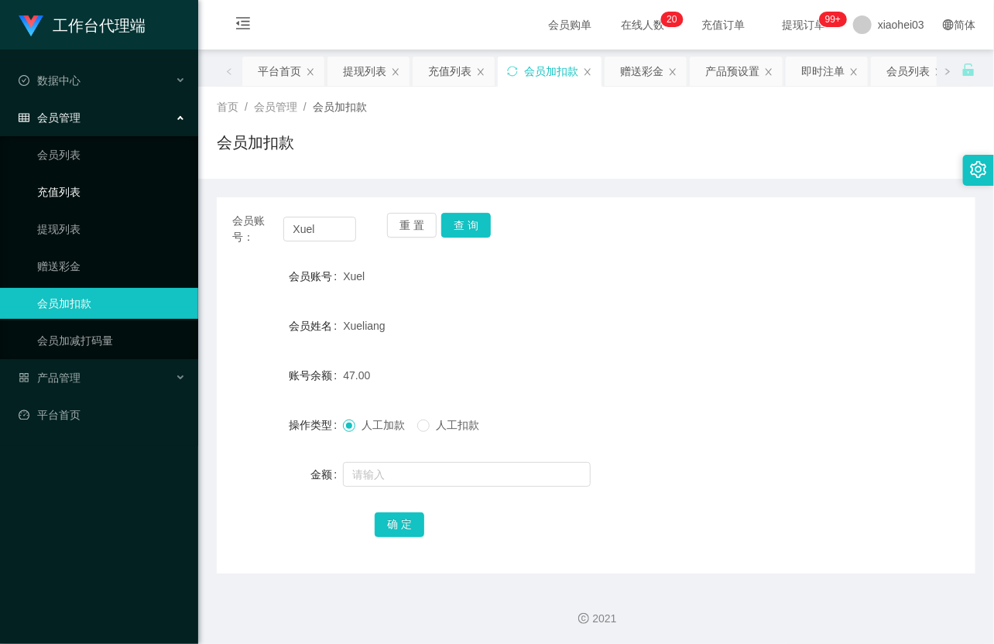
click at [74, 201] on link "充值列表" at bounding box center [111, 192] width 149 height 31
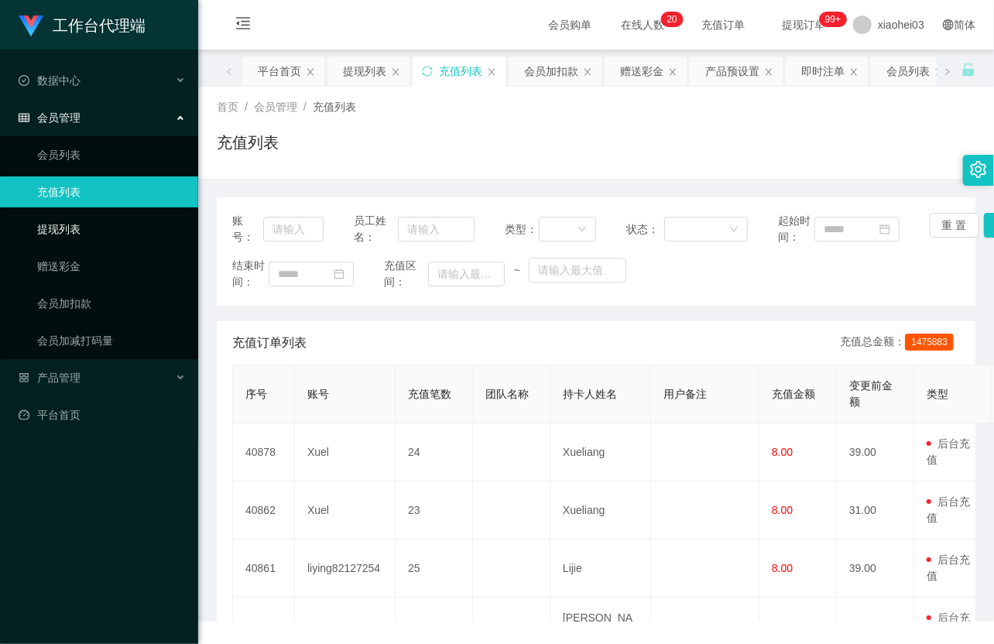
click at [48, 238] on link "提现列表" at bounding box center [111, 229] width 149 height 31
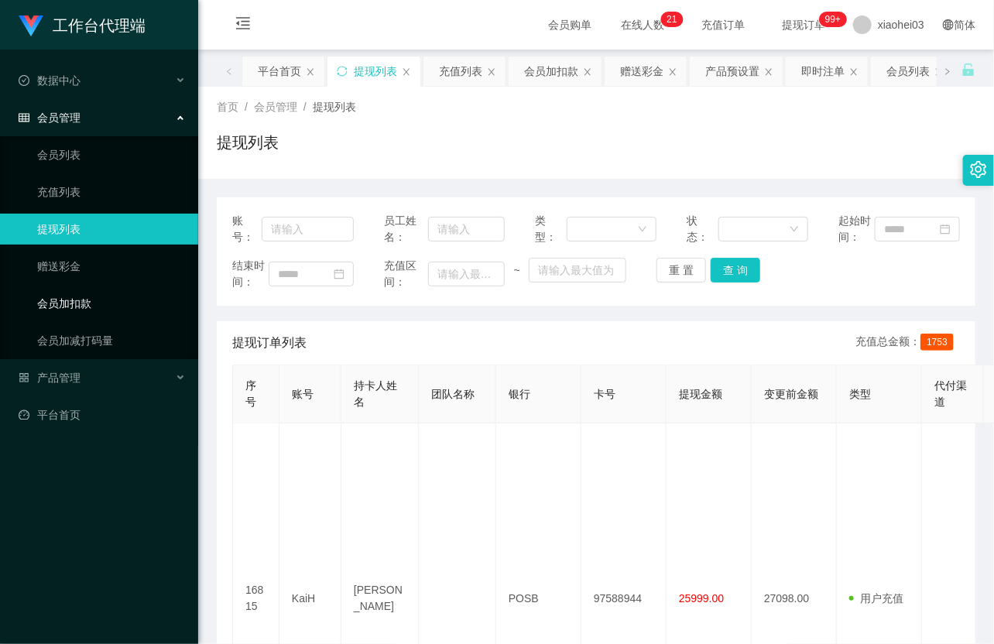
click at [91, 306] on link "会员加扣款" at bounding box center [111, 303] width 149 height 31
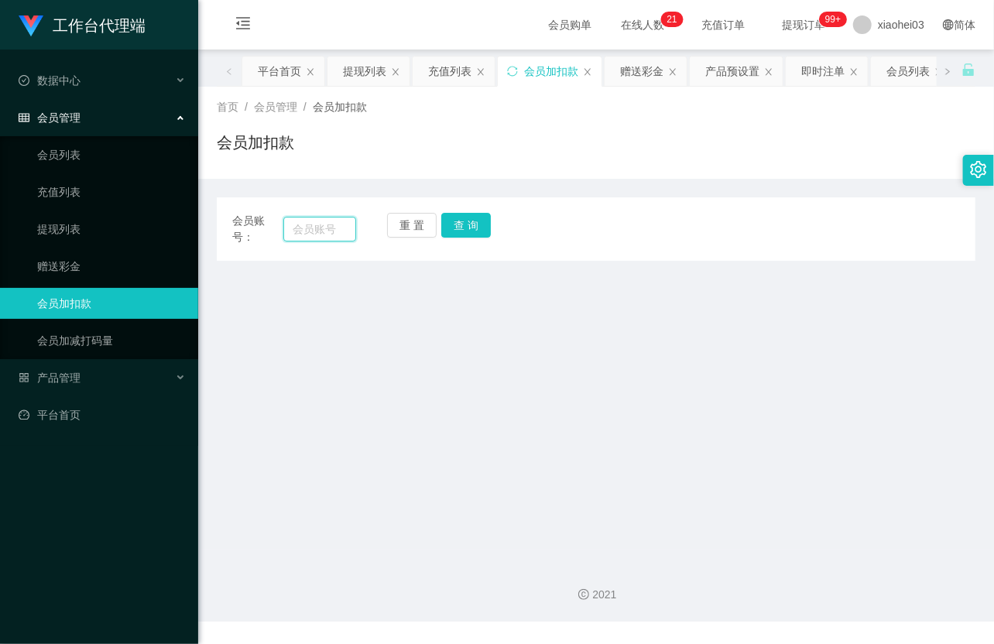
click at [291, 231] on input "text" at bounding box center [319, 229] width 73 height 25
paste input "Xuel"
type input "Xuel"
click at [463, 225] on button "查 询" at bounding box center [466, 225] width 50 height 25
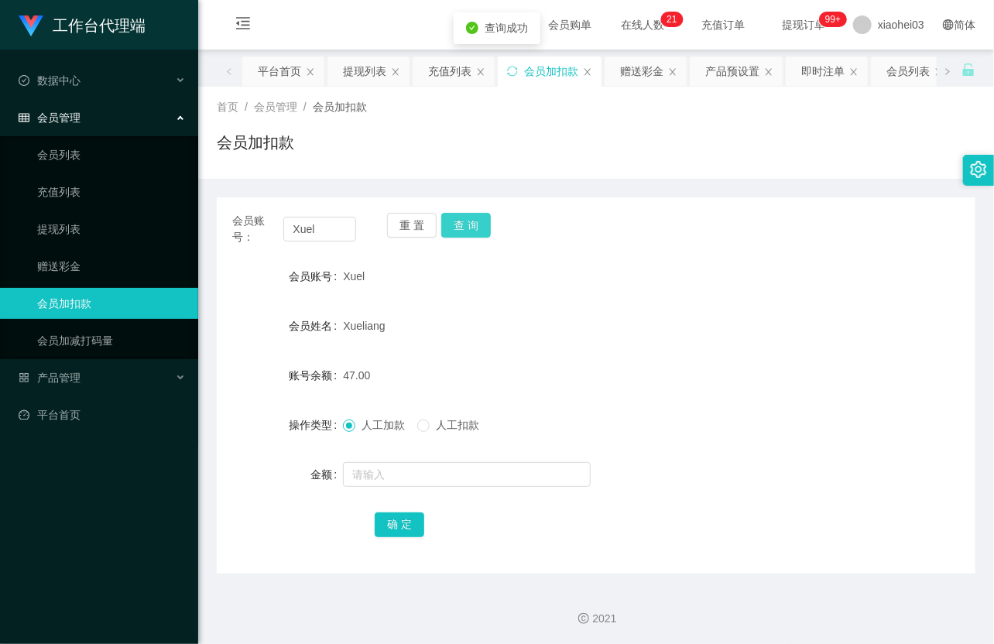
click at [463, 225] on button "查 询" at bounding box center [466, 225] width 50 height 25
click at [420, 462] on input "text" at bounding box center [467, 474] width 248 height 25
type input "3000"
click at [401, 534] on button "确 定" at bounding box center [400, 525] width 50 height 25
click at [561, 369] on div "3047.00" at bounding box center [564, 375] width 443 height 31
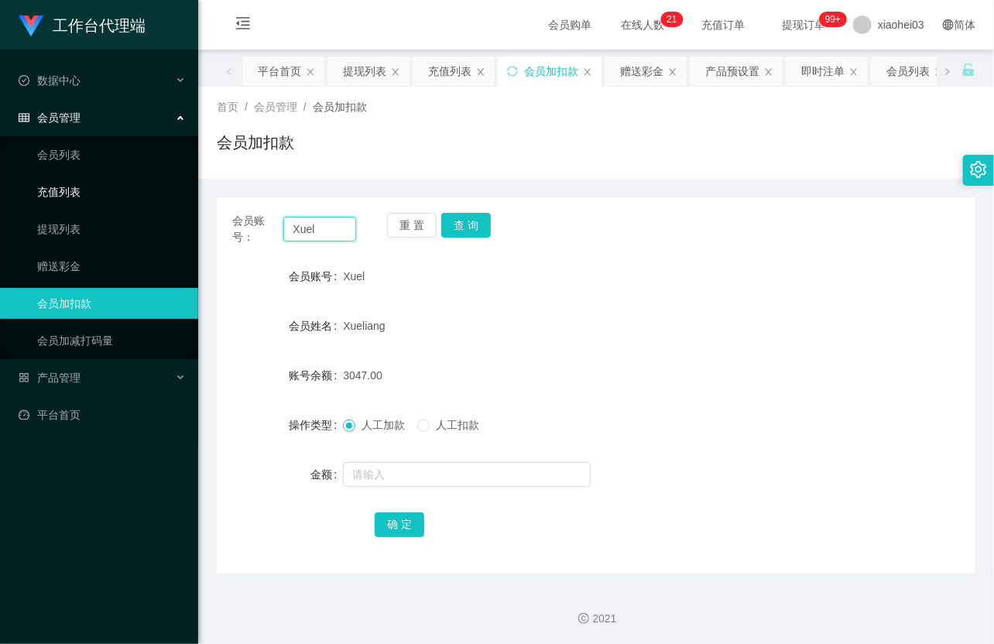
drag, startPoint x: 331, startPoint y: 228, endPoint x: 163, endPoint y: 192, distance: 171.2
click at [163, 192] on section "工作台代理端 数据中心 会员管理 会员列表 充值列表 提现列表 赠送彩金 会员加扣款 会员加减打码量 产品管理 平台首页 保存配置 重置配置 整体风格设置 主…" at bounding box center [497, 323] width 994 height 646
click at [485, 222] on button "查 询" at bounding box center [466, 225] width 50 height 25
drag, startPoint x: 334, startPoint y: 228, endPoint x: 218, endPoint y: 200, distance: 119.5
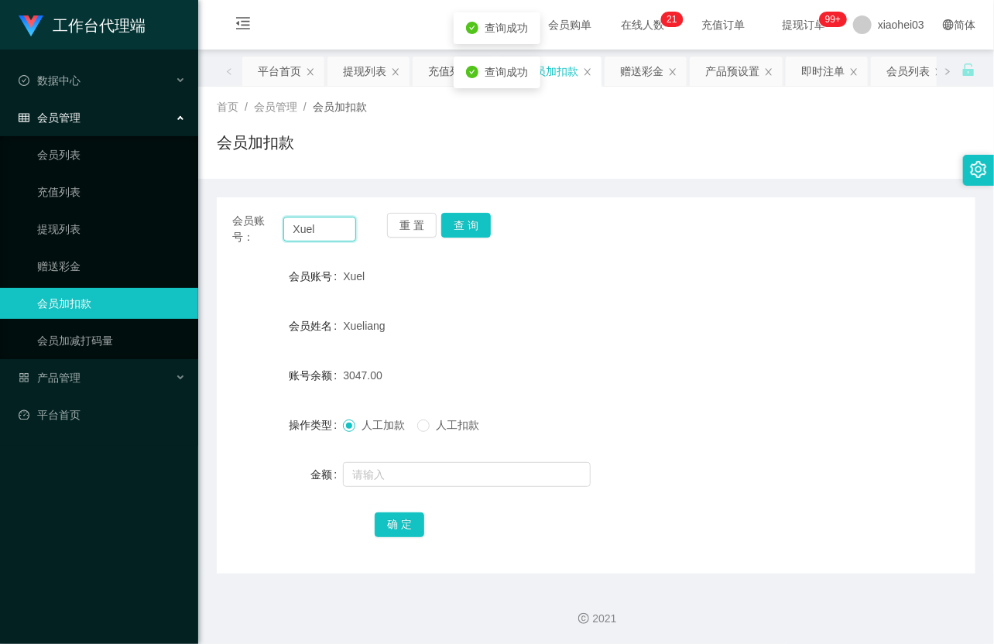
click at [226, 202] on div "会员账号： Xuel 重 置 查 询 会员账号 Xuel 会员姓名 Xueliang 账号余额 3047.00 操作类型 人工加款 人工扣款 金额 确 定" at bounding box center [596, 385] width 759 height 376
click at [585, 287] on div "Xuel" at bounding box center [564, 276] width 443 height 31
click at [75, 232] on link "提现列表" at bounding box center [111, 229] width 149 height 31
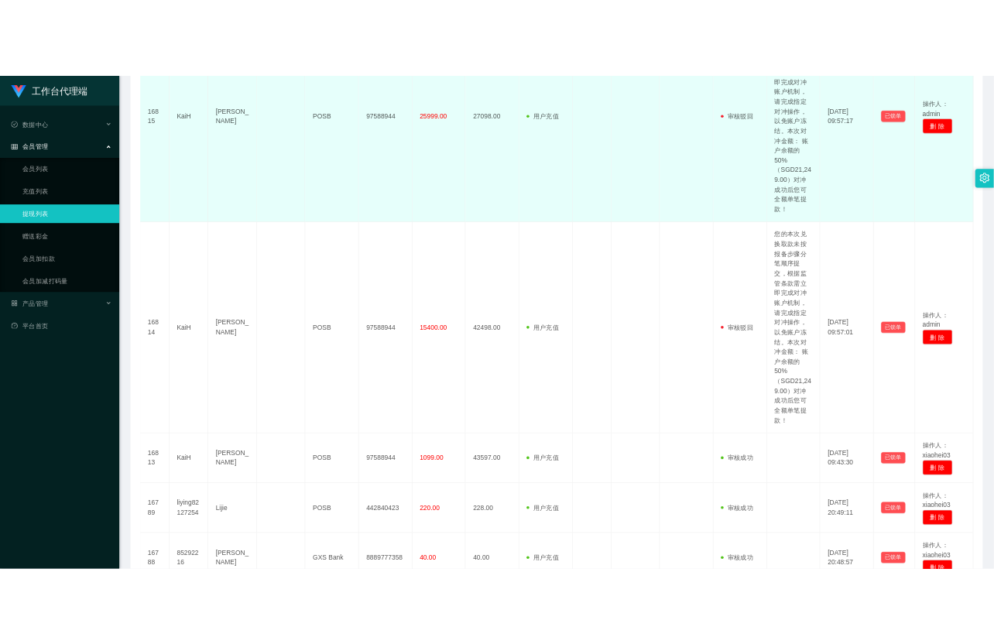
scroll to position [344, 0]
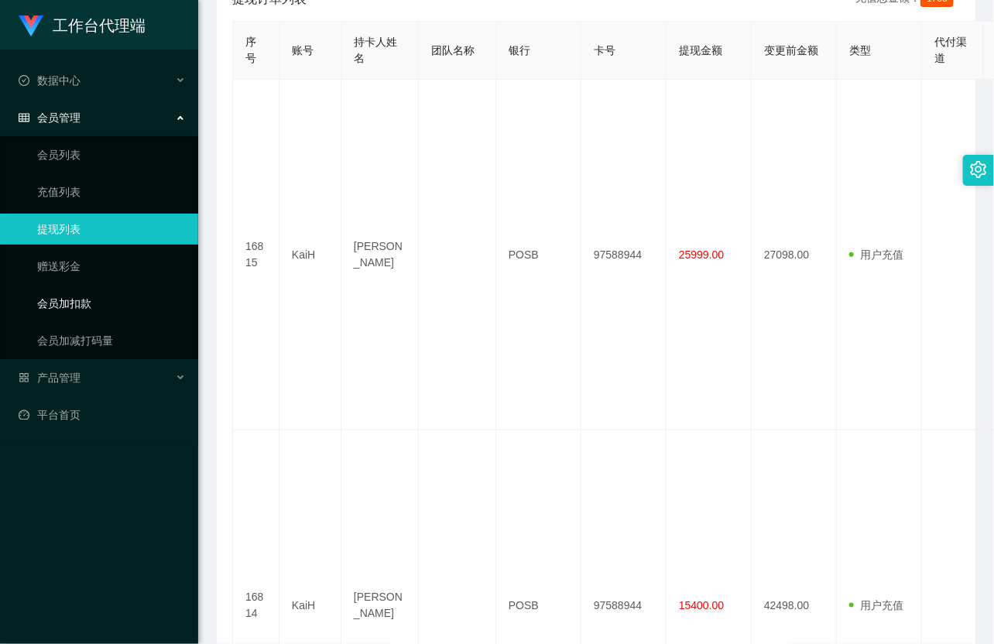
click at [95, 306] on link "会员加扣款" at bounding box center [111, 303] width 149 height 31
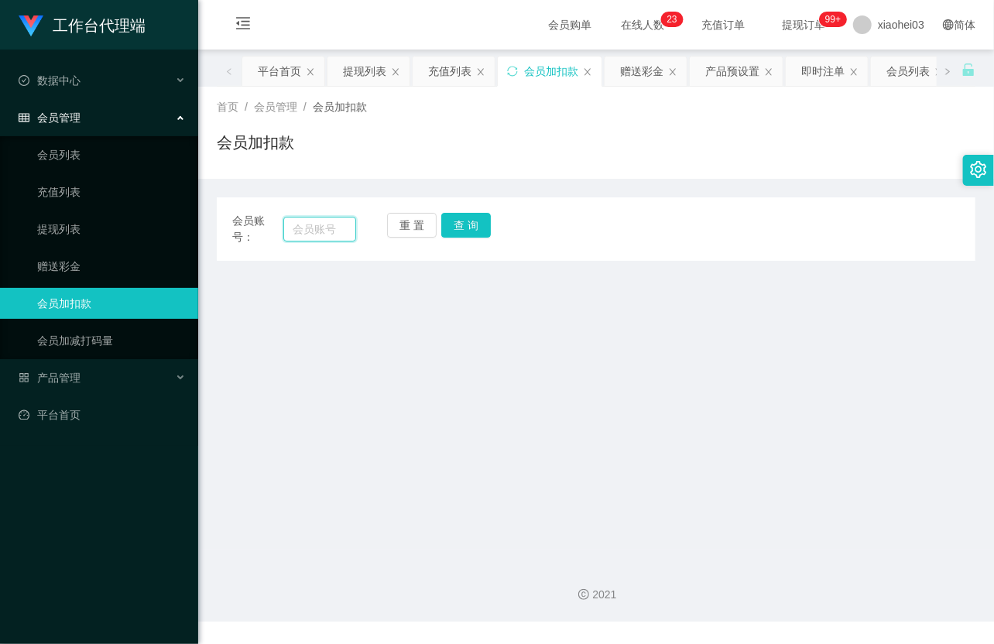
click at [335, 228] on input "text" at bounding box center [319, 229] width 73 height 25
paste input "Xuel"
type input "Xuel"
click at [474, 228] on button "查 询" at bounding box center [466, 225] width 50 height 25
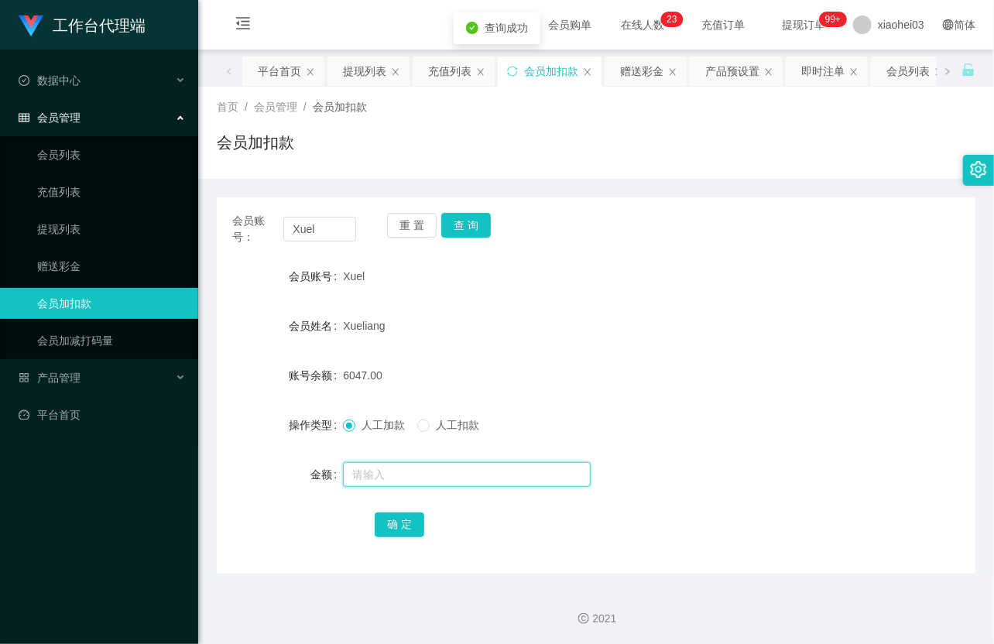
click at [401, 476] on input "text" at bounding box center [467, 474] width 248 height 25
type input "1500"
click at [455, 413] on div "人工加款 人工扣款" at bounding box center [564, 425] width 443 height 31
click at [458, 420] on span "人工扣款" at bounding box center [458, 425] width 56 height 12
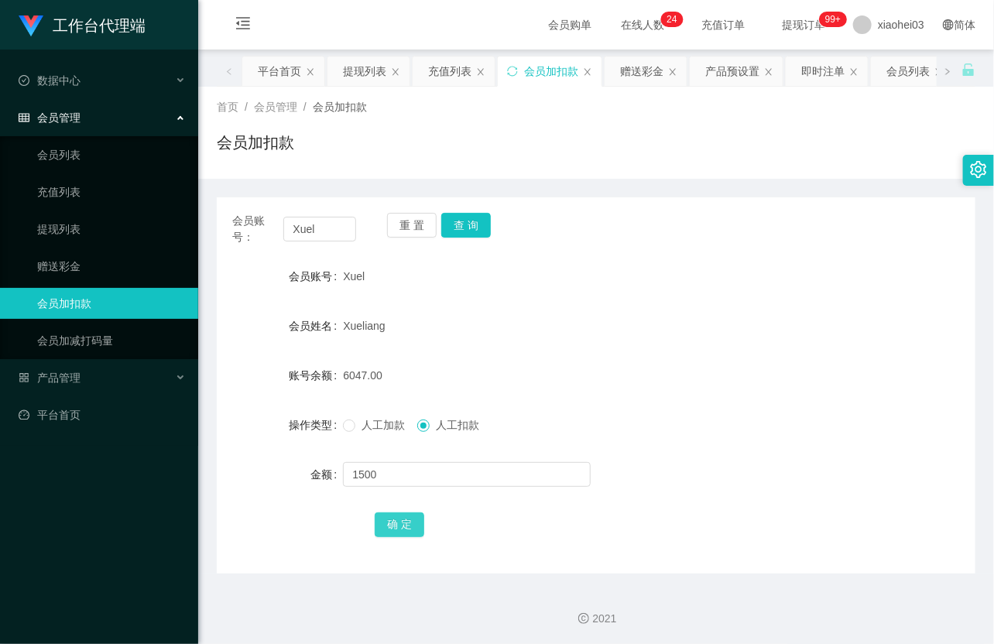
click at [397, 528] on button "确 定" at bounding box center [400, 525] width 50 height 25
click at [562, 330] on div "Xueliang" at bounding box center [564, 326] width 443 height 31
click at [80, 218] on link "提现列表" at bounding box center [111, 229] width 149 height 31
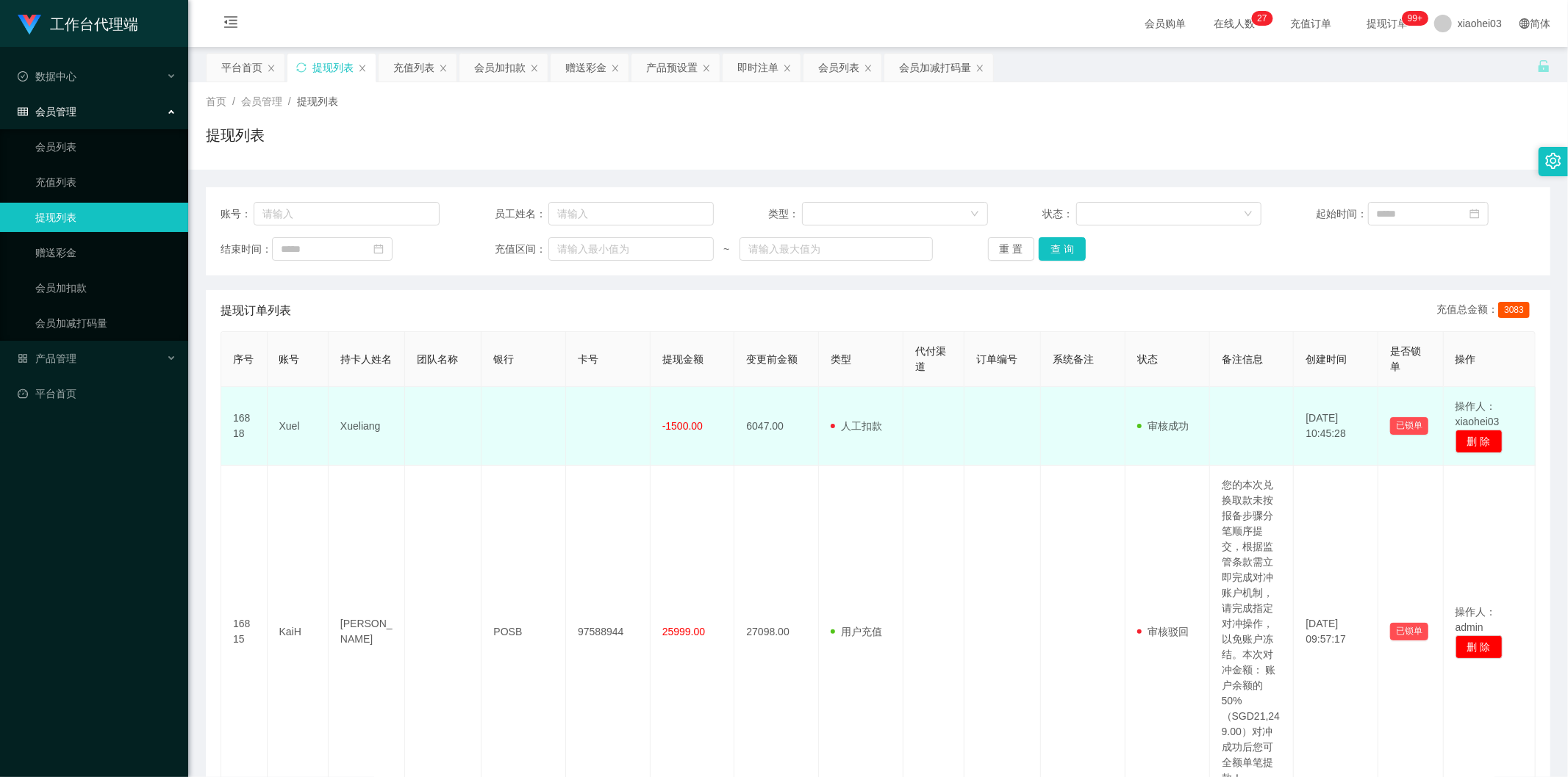
click at [780, 428] on td "6047.00" at bounding box center [776, 426] width 84 height 79
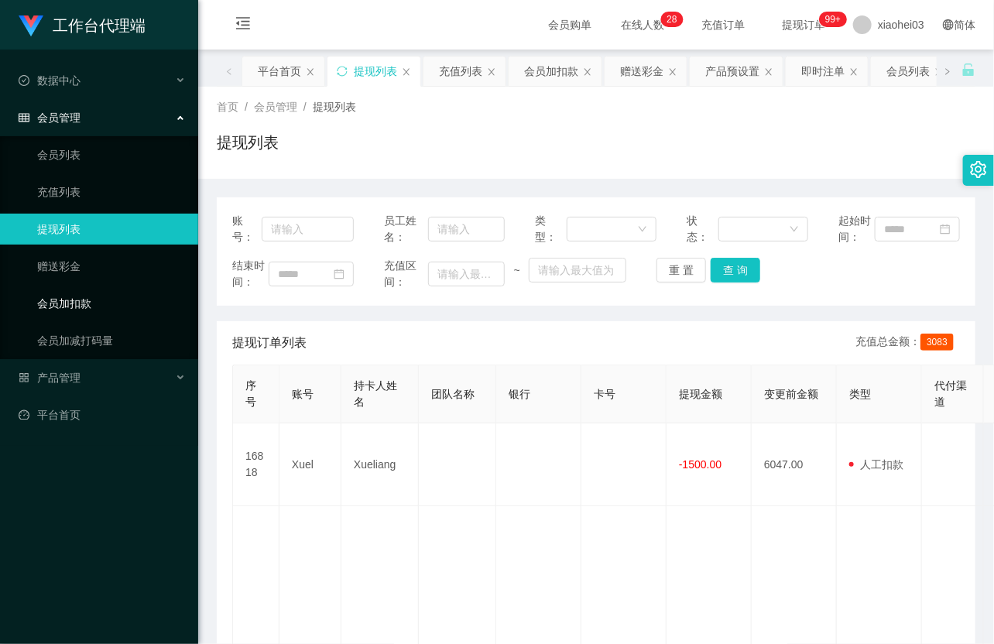
click at [78, 295] on link "会员加扣款" at bounding box center [111, 303] width 149 height 31
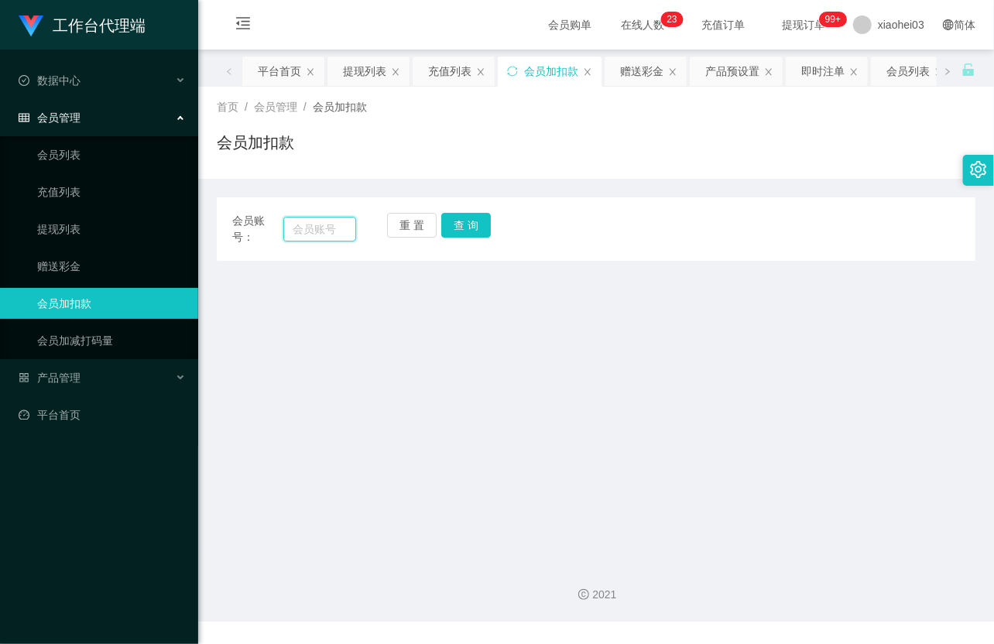
drag, startPoint x: 310, startPoint y: 232, endPoint x: 349, endPoint y: 232, distance: 39.5
click at [310, 231] on input "text" at bounding box center [319, 229] width 73 height 25
paste input "liying82127254"
type input "liying82127254"
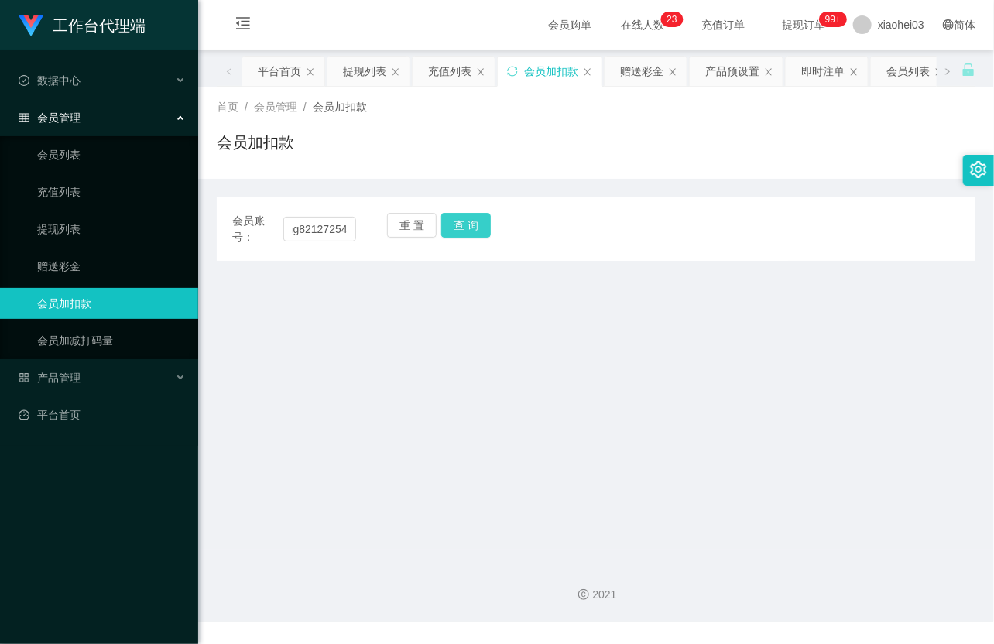
scroll to position [0, 0]
click at [480, 235] on button "查 询" at bounding box center [466, 225] width 50 height 25
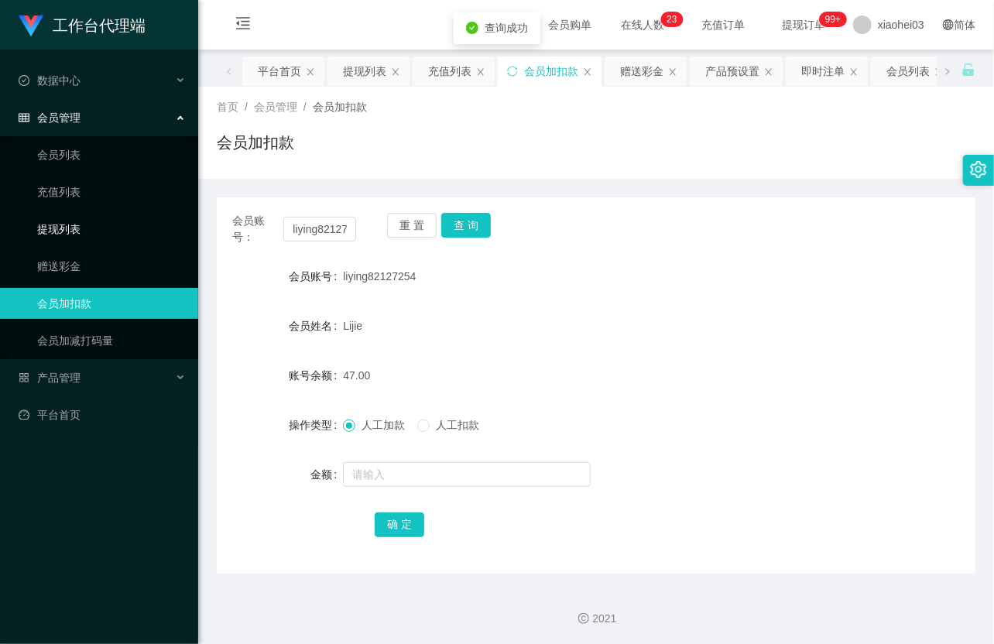
click at [59, 223] on link "提现列表" at bounding box center [111, 229] width 149 height 31
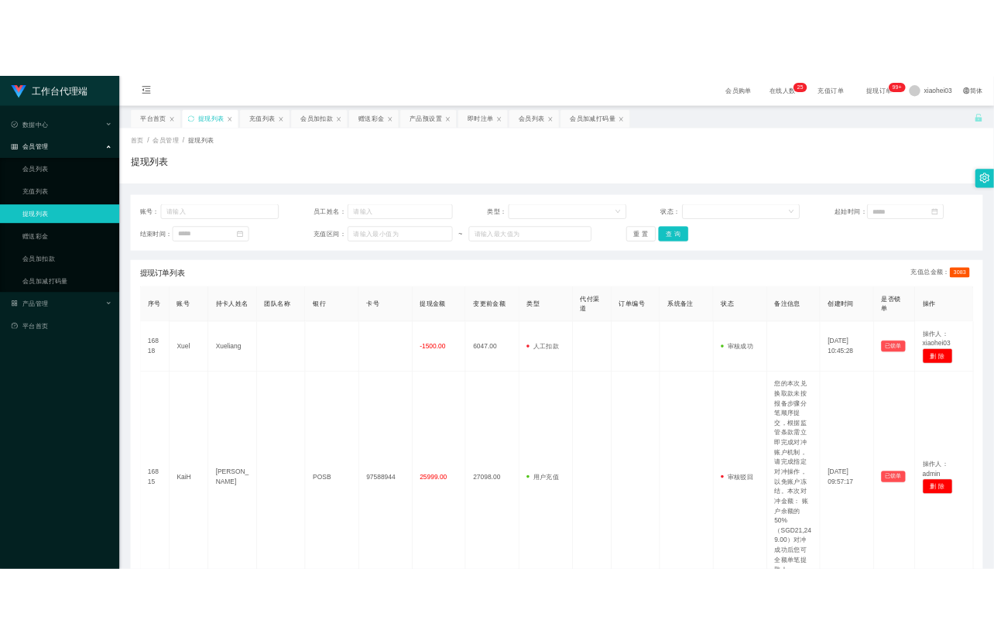
scroll to position [86, 0]
